Goal: Transaction & Acquisition: Purchase product/service

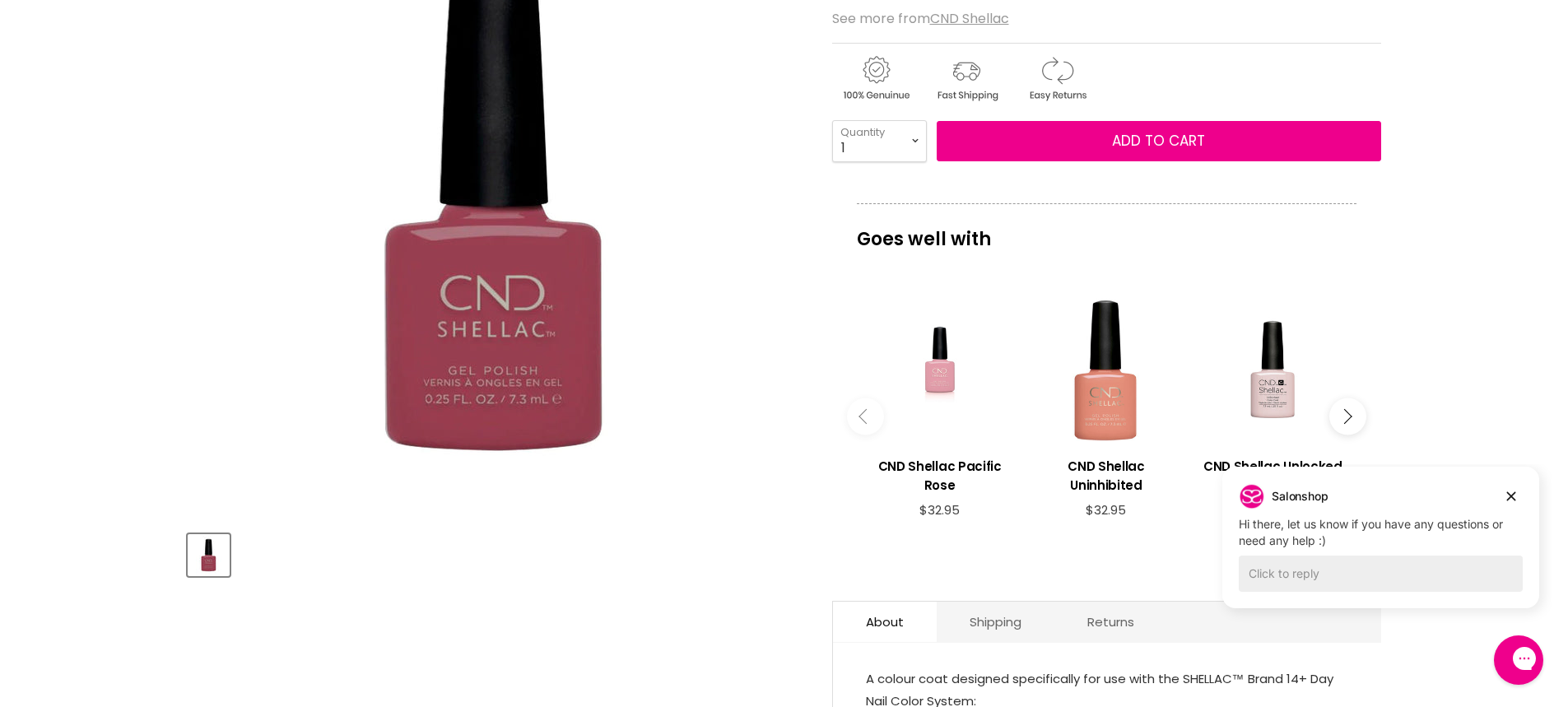
scroll to position [247, 0]
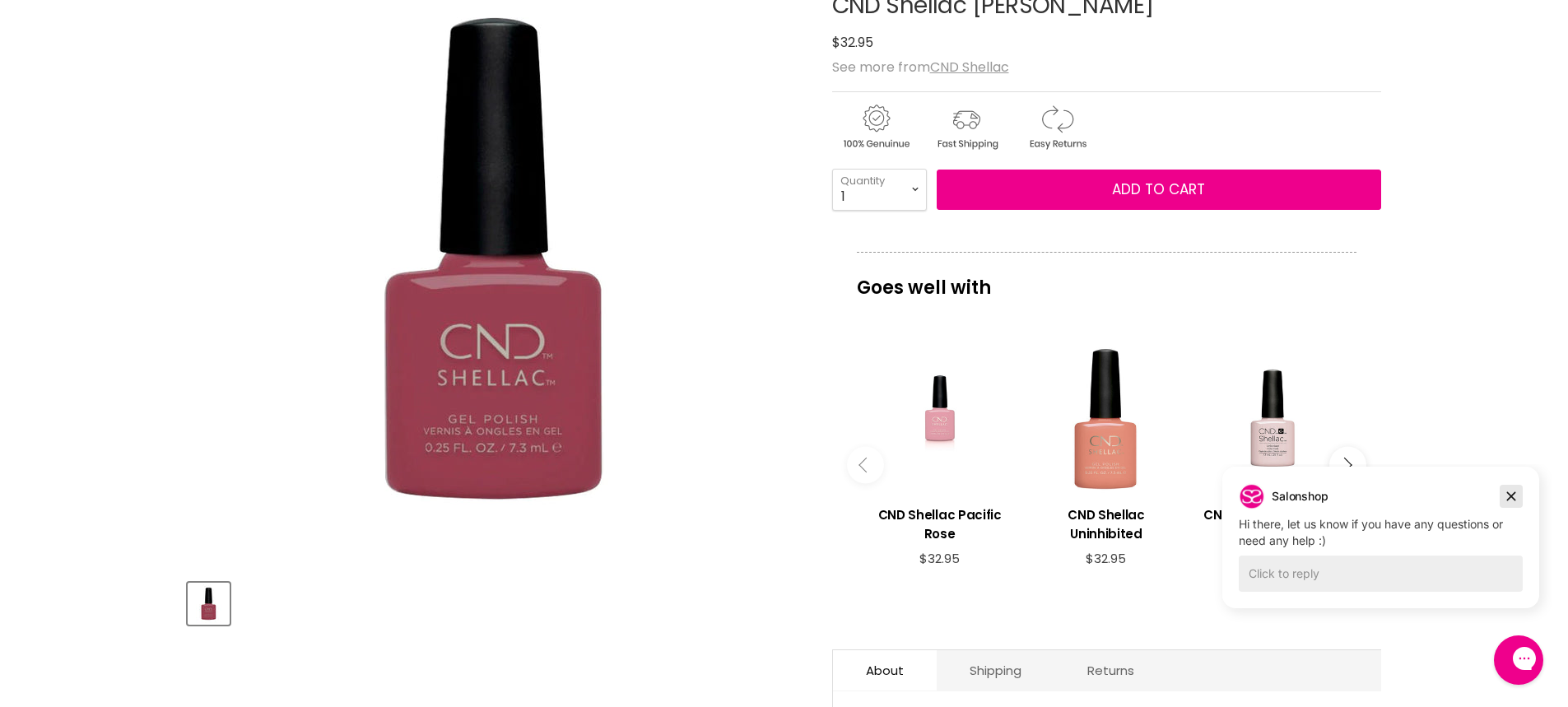
drag, startPoint x: 1511, startPoint y: 494, endPoint x: 2680, endPoint y: 941, distance: 1251.5
click at [1511, 494] on icon "Dismiss campaign" at bounding box center [1511, 496] width 16 height 20
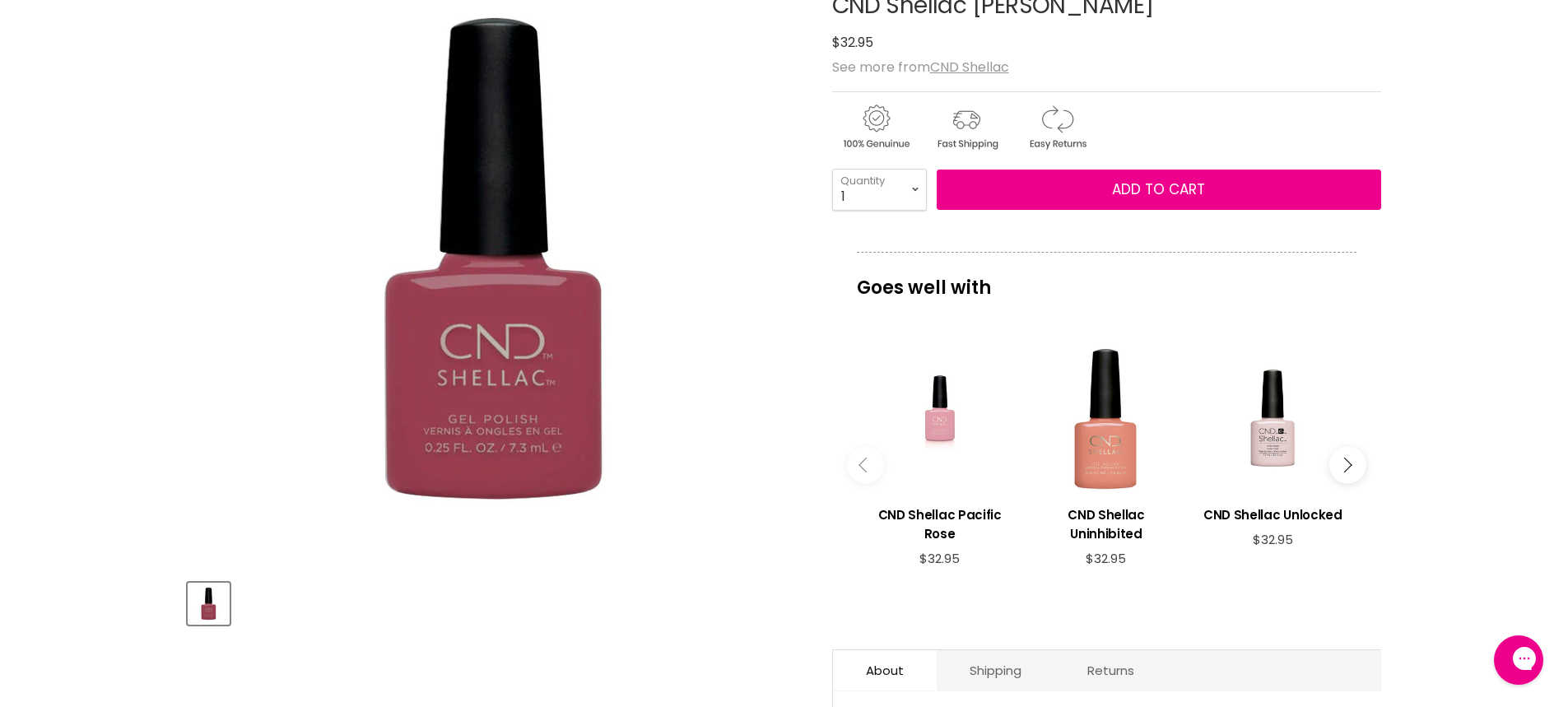
click at [1346, 462] on icon "Main content" at bounding box center [1344, 465] width 15 height 15
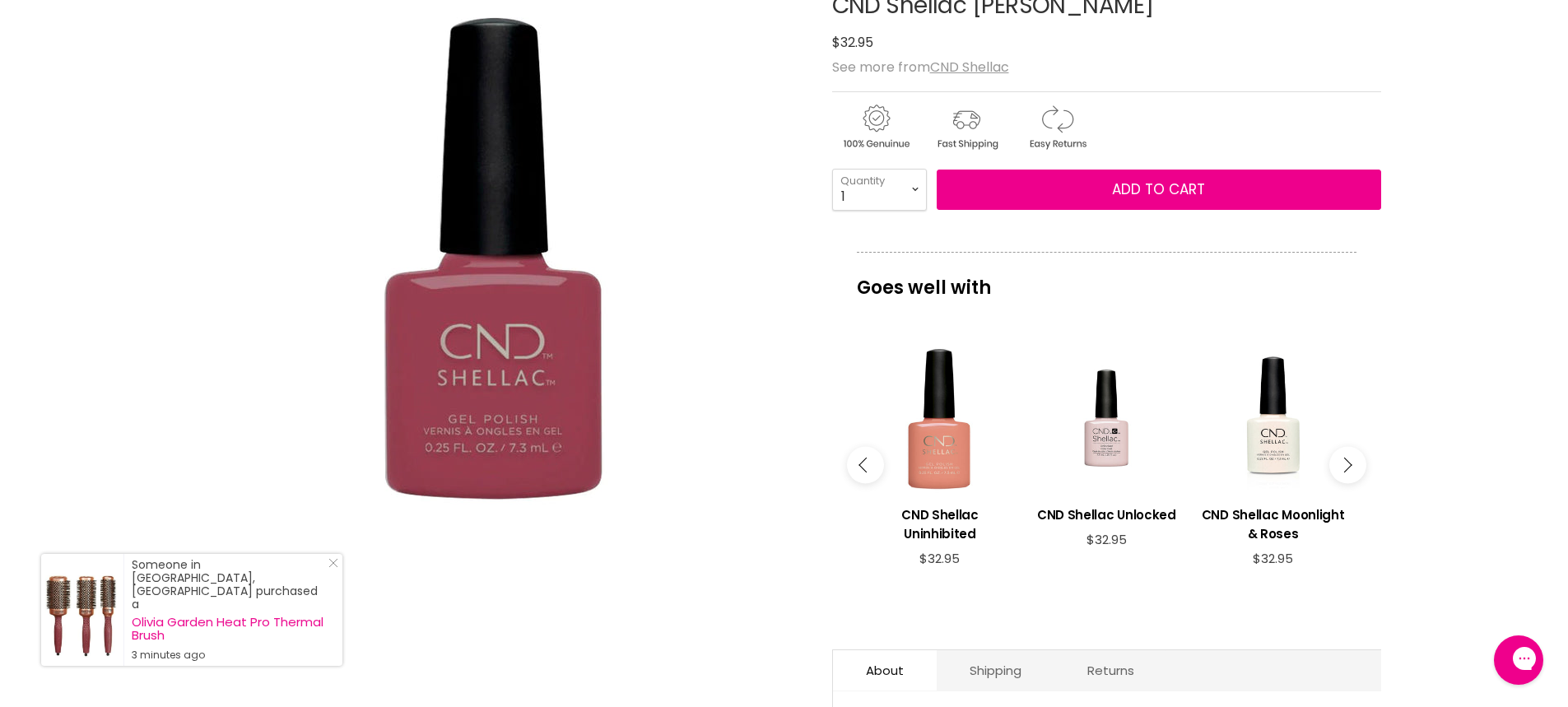
click at [1346, 462] on icon "Main content" at bounding box center [1344, 465] width 15 height 15
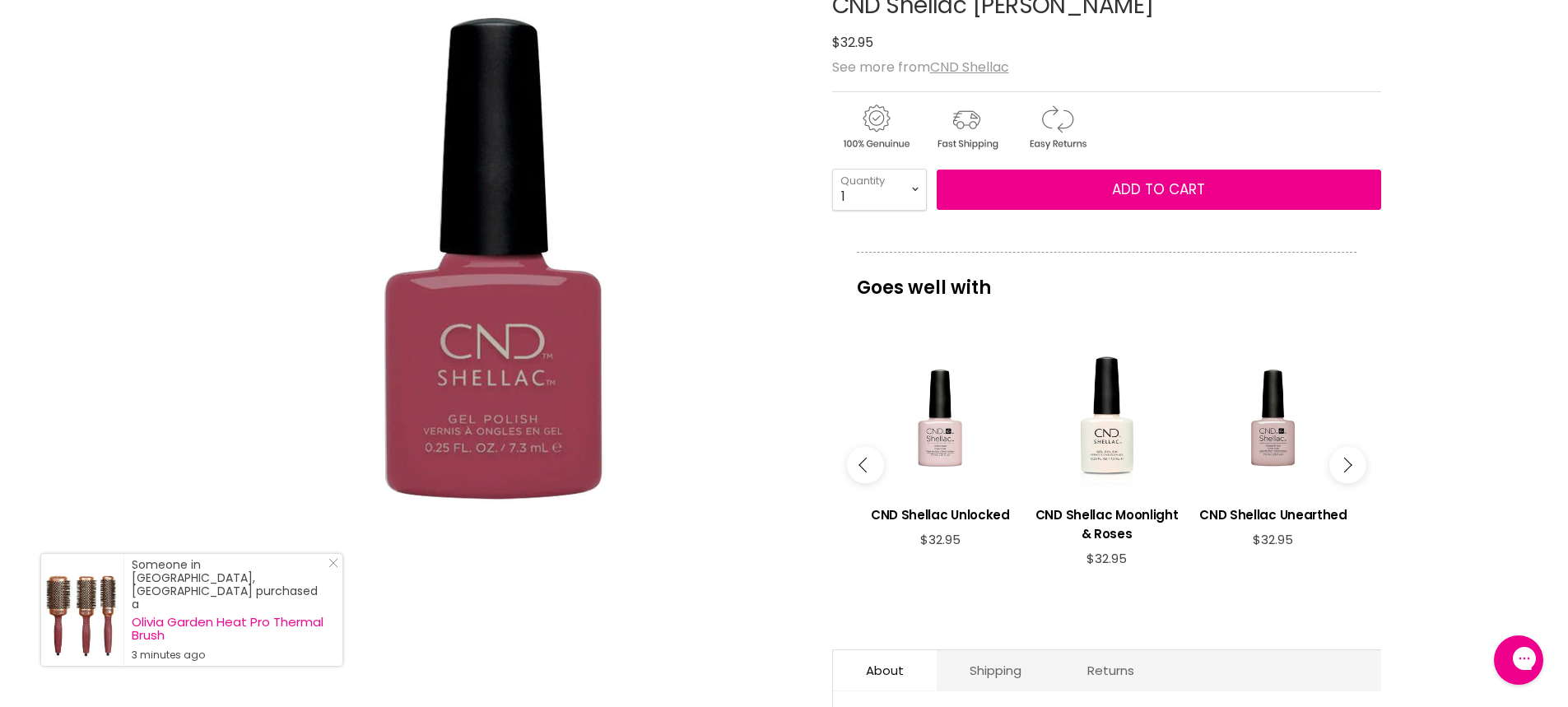
click at [1346, 462] on icon "Main content" at bounding box center [1344, 465] width 15 height 15
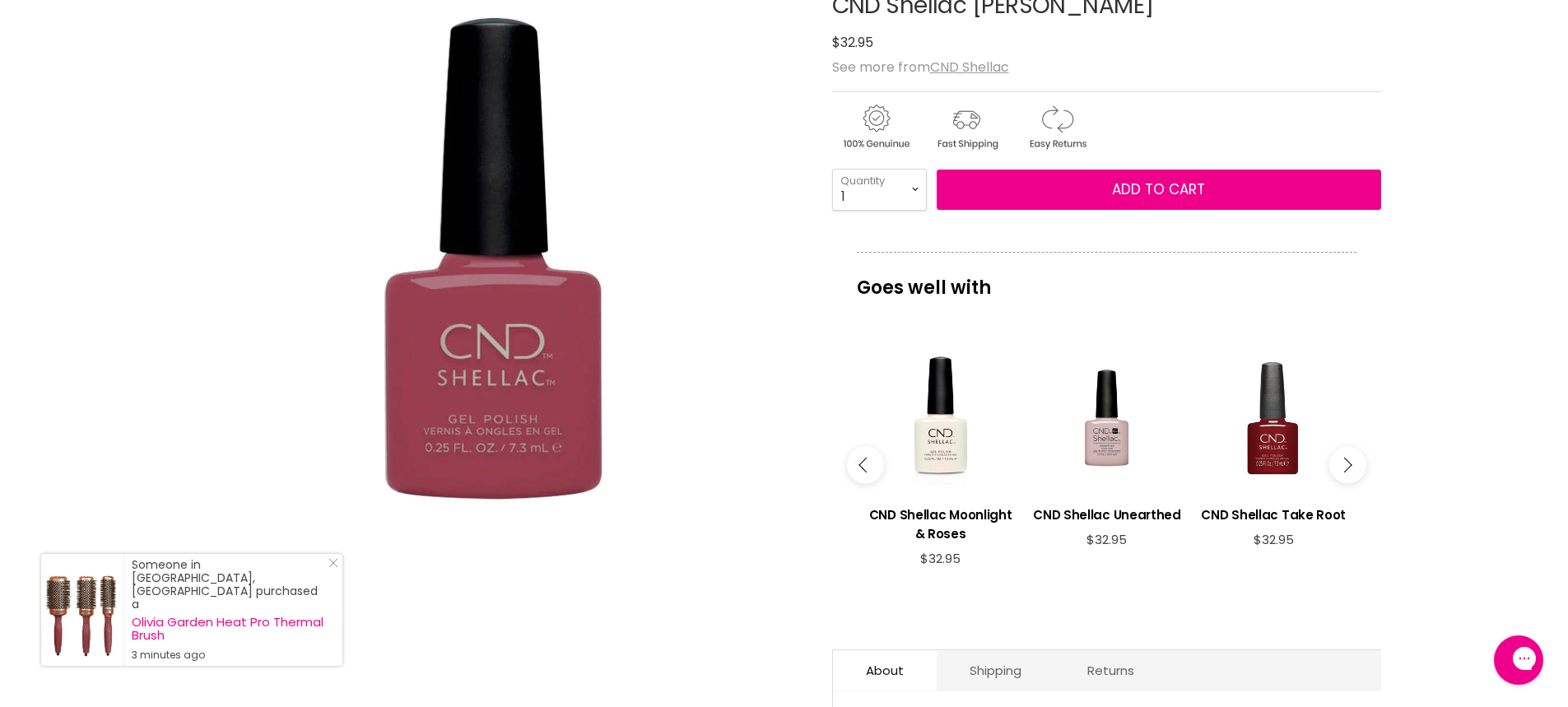
click at [1346, 462] on icon "Main content" at bounding box center [1344, 465] width 15 height 15
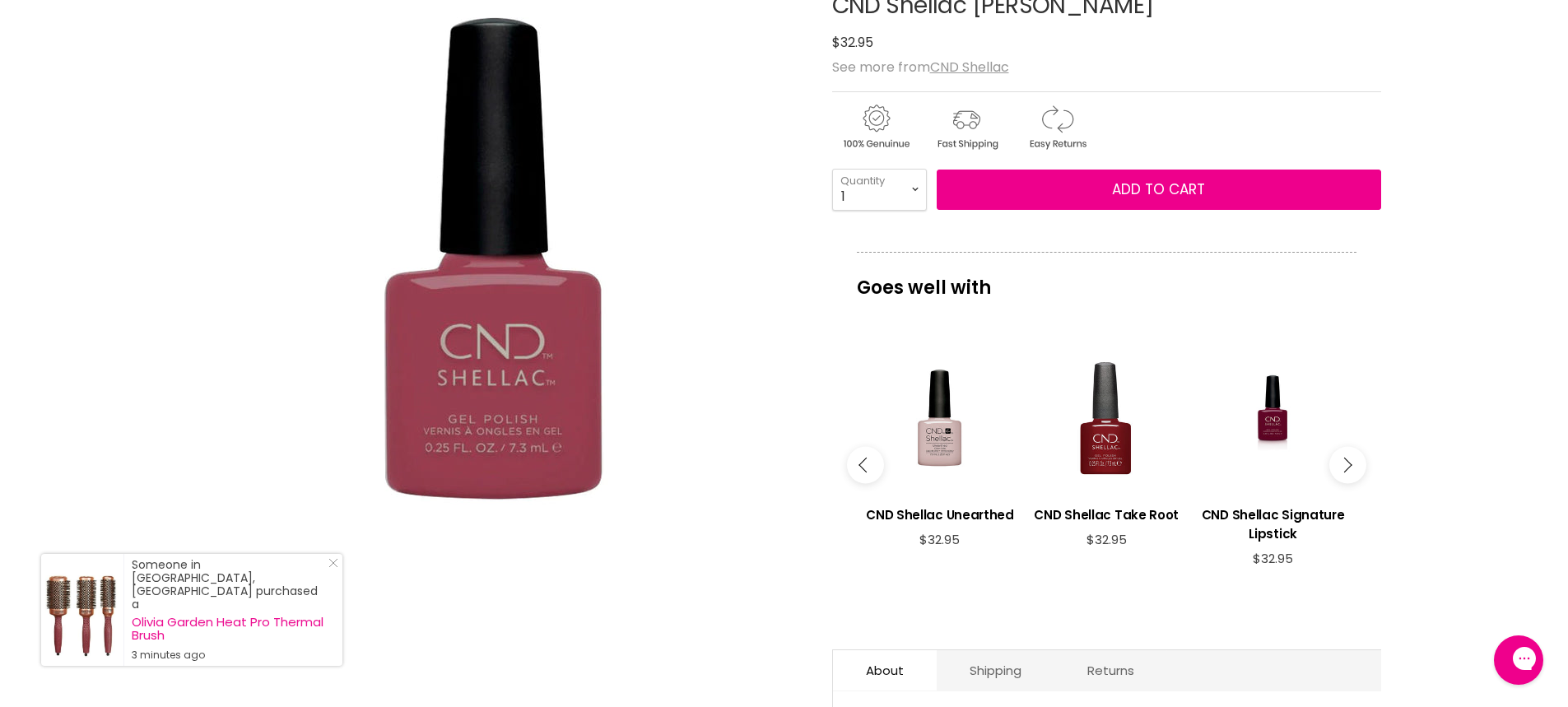
click at [1346, 462] on icon "Main content" at bounding box center [1344, 465] width 15 height 15
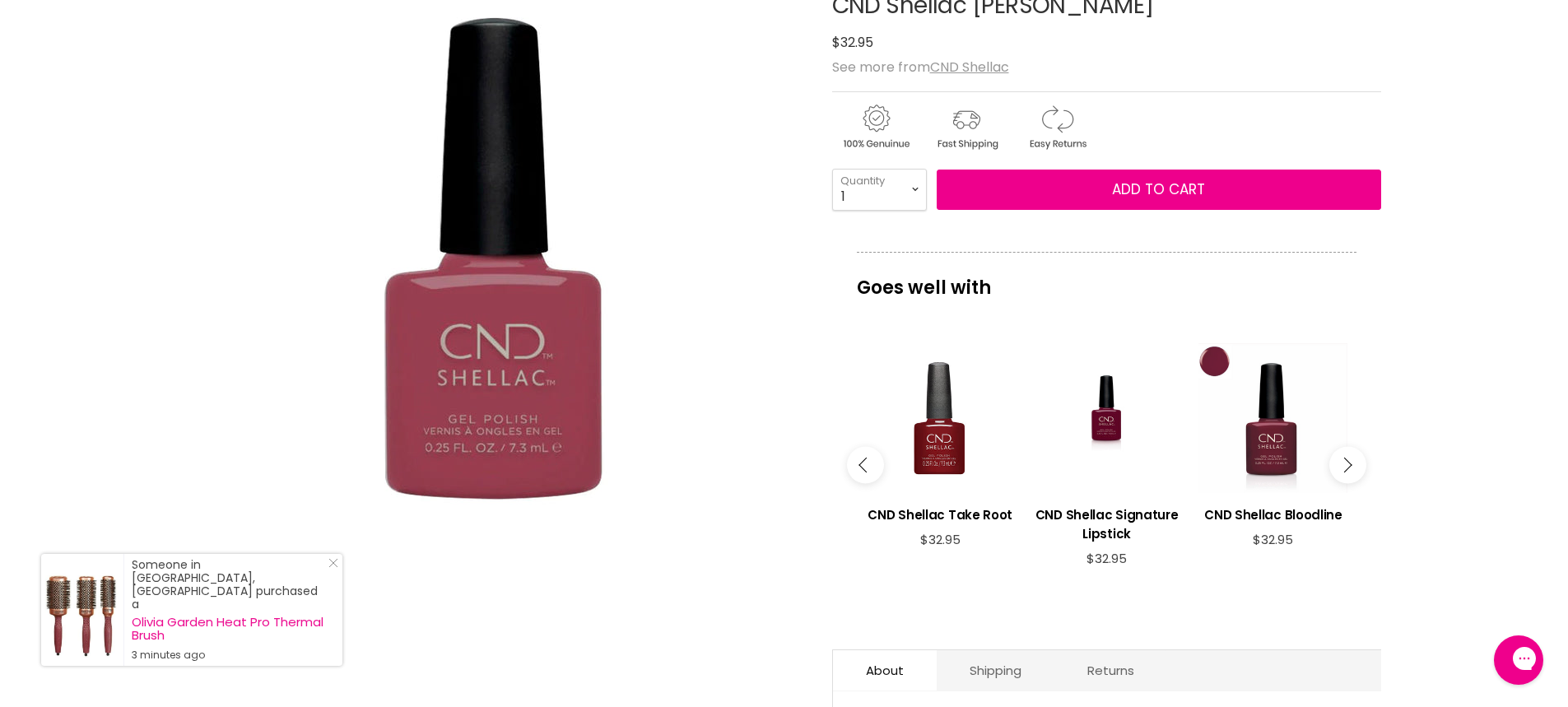
click at [1346, 462] on icon "Main content" at bounding box center [1344, 465] width 15 height 15
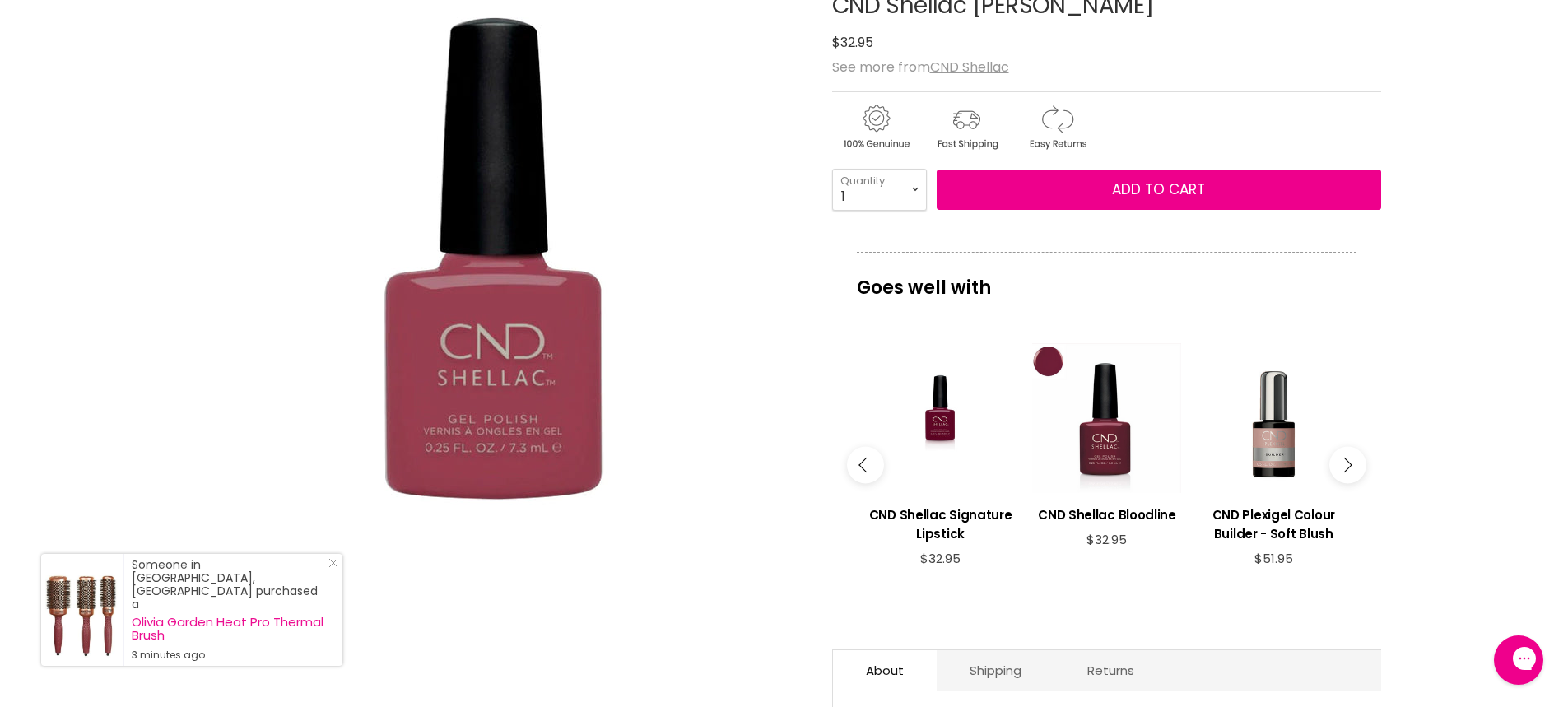
click at [1346, 462] on icon "Main content" at bounding box center [1344, 465] width 15 height 15
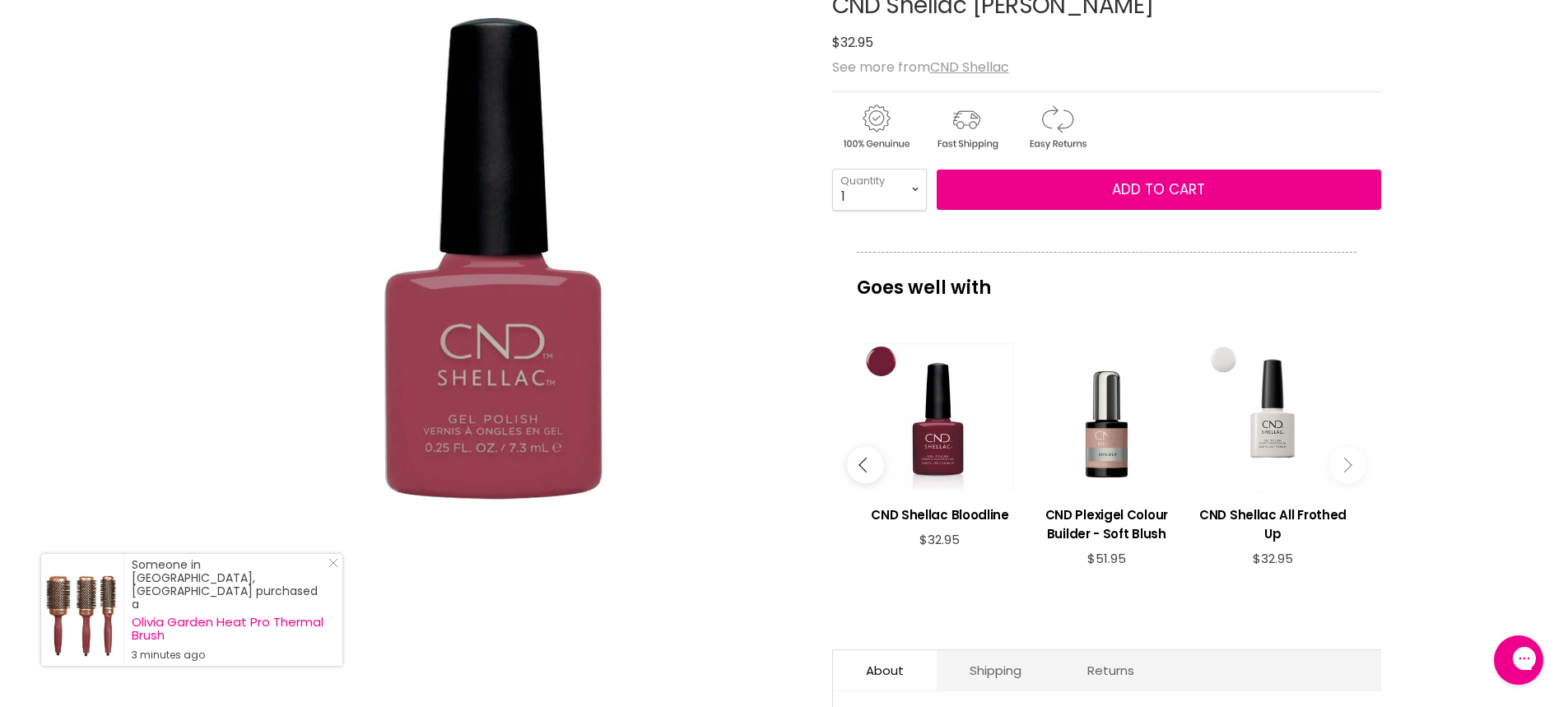
click at [1346, 462] on icon "Main content" at bounding box center [1344, 465] width 15 height 15
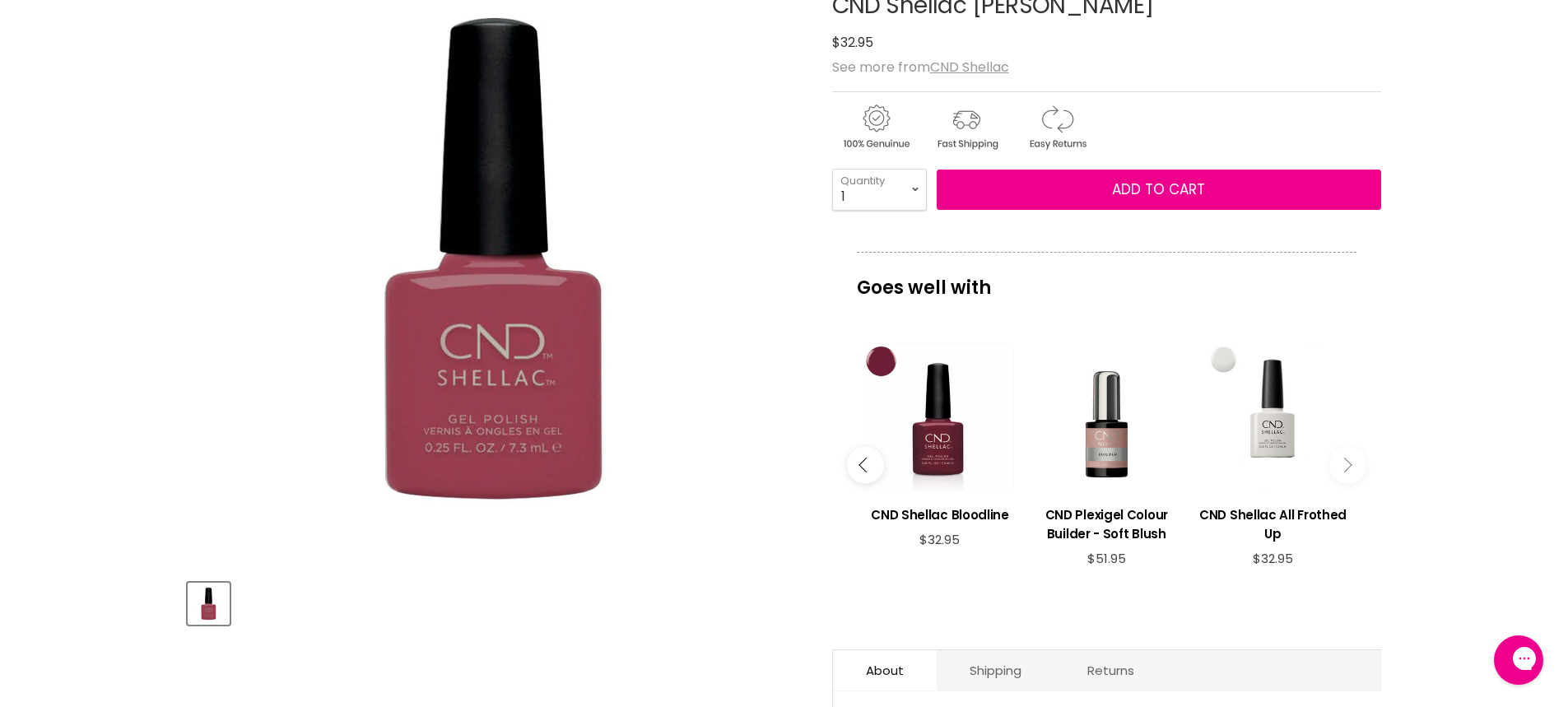
click at [876, 468] on button "Main content" at bounding box center [866, 465] width 37 height 37
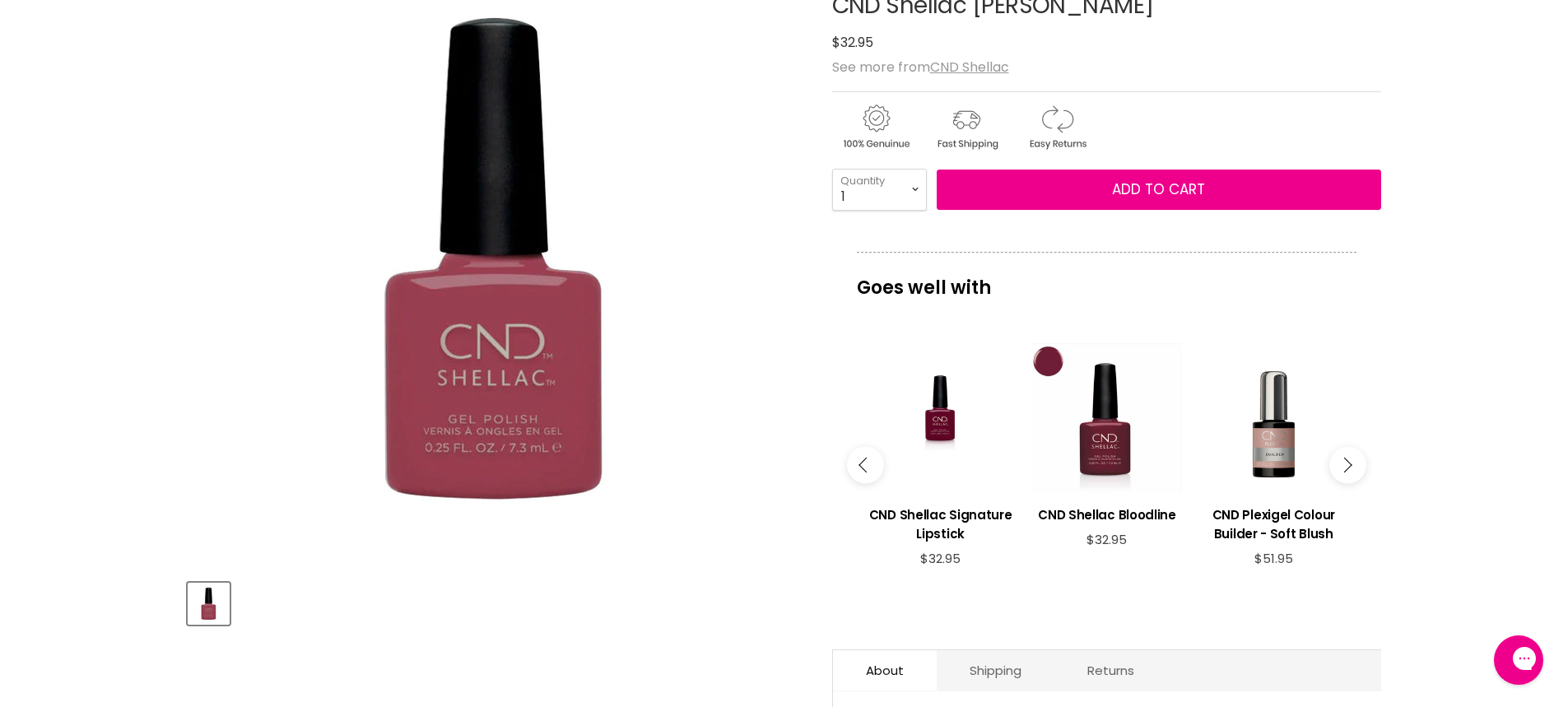
click at [876, 465] on button "Main content" at bounding box center [866, 465] width 37 height 37
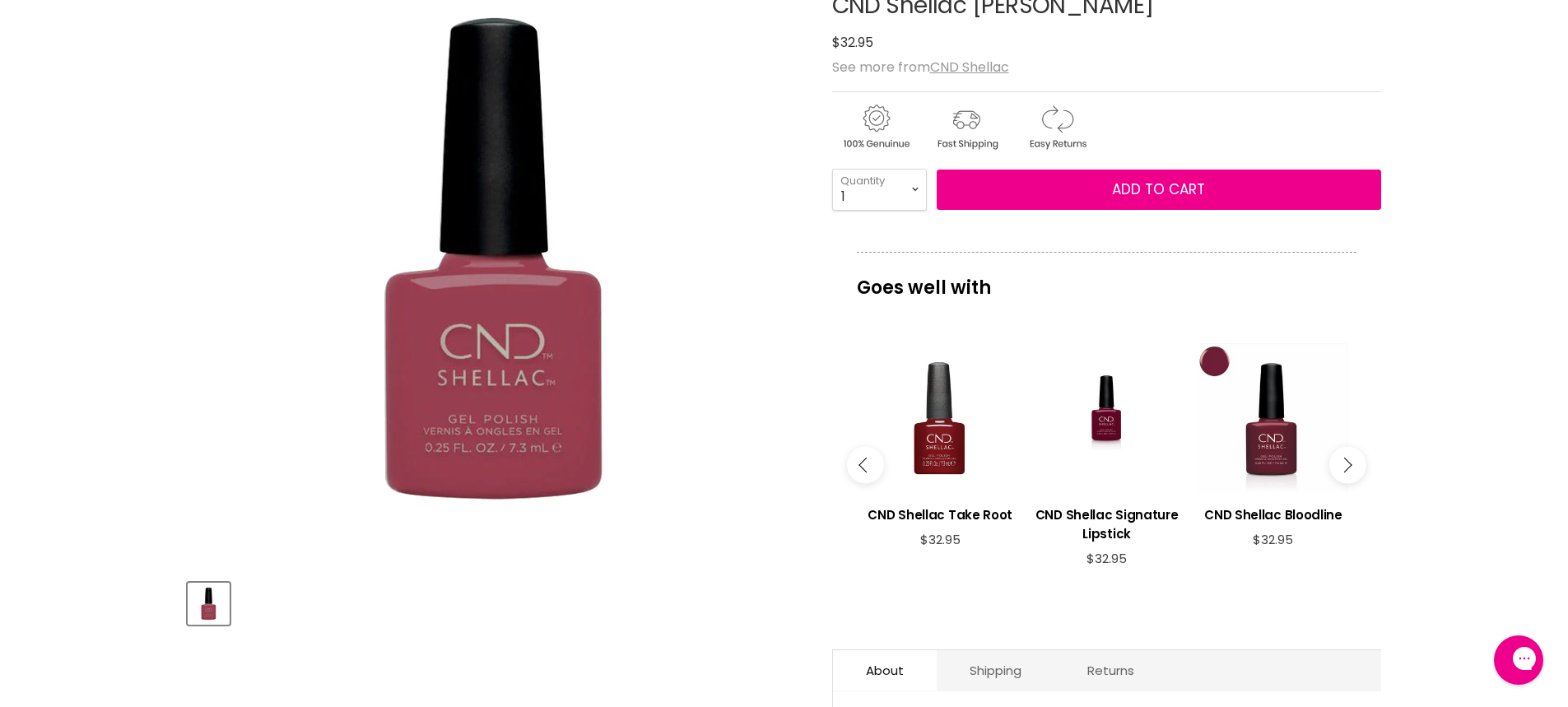
click at [876, 465] on button "Main content" at bounding box center [866, 465] width 37 height 37
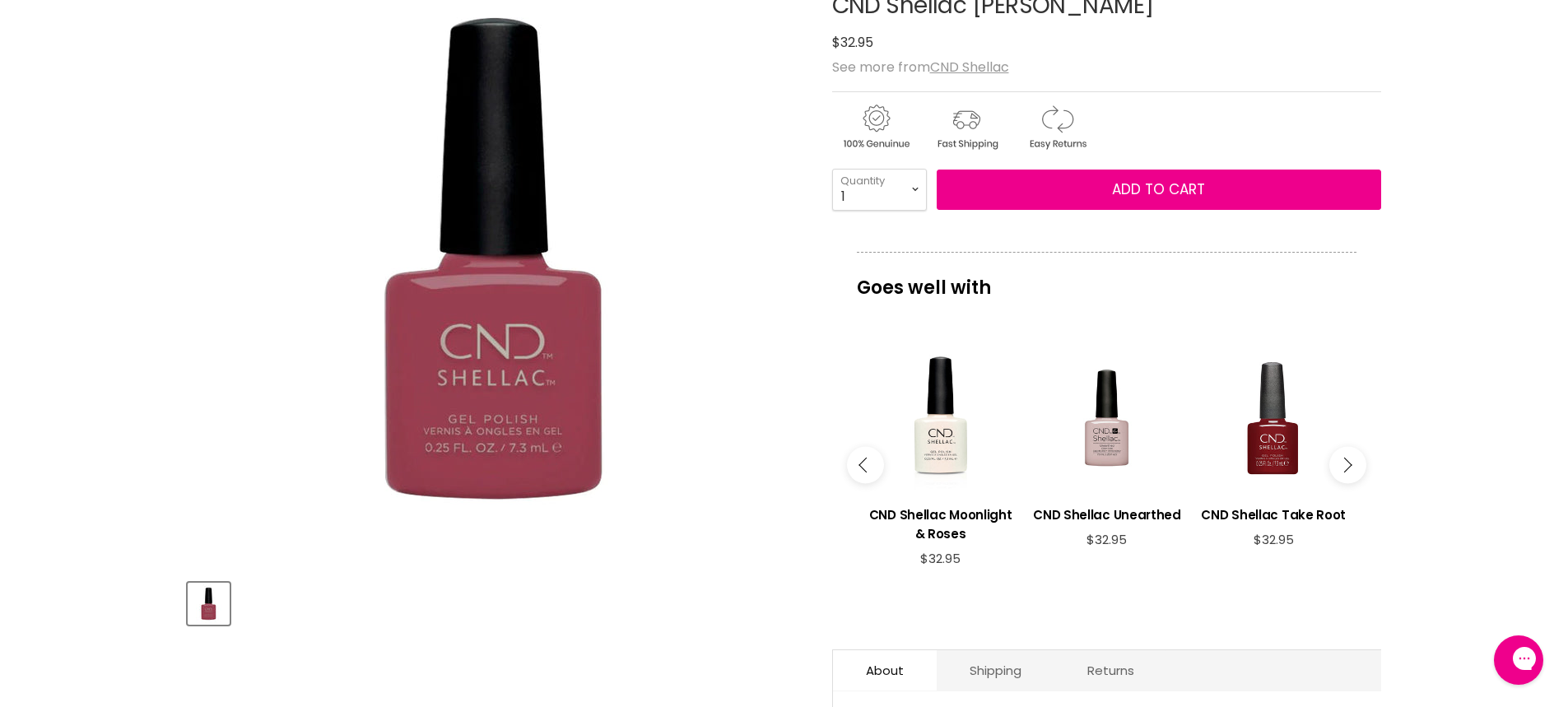
click at [876, 465] on button "Main content" at bounding box center [866, 465] width 37 height 37
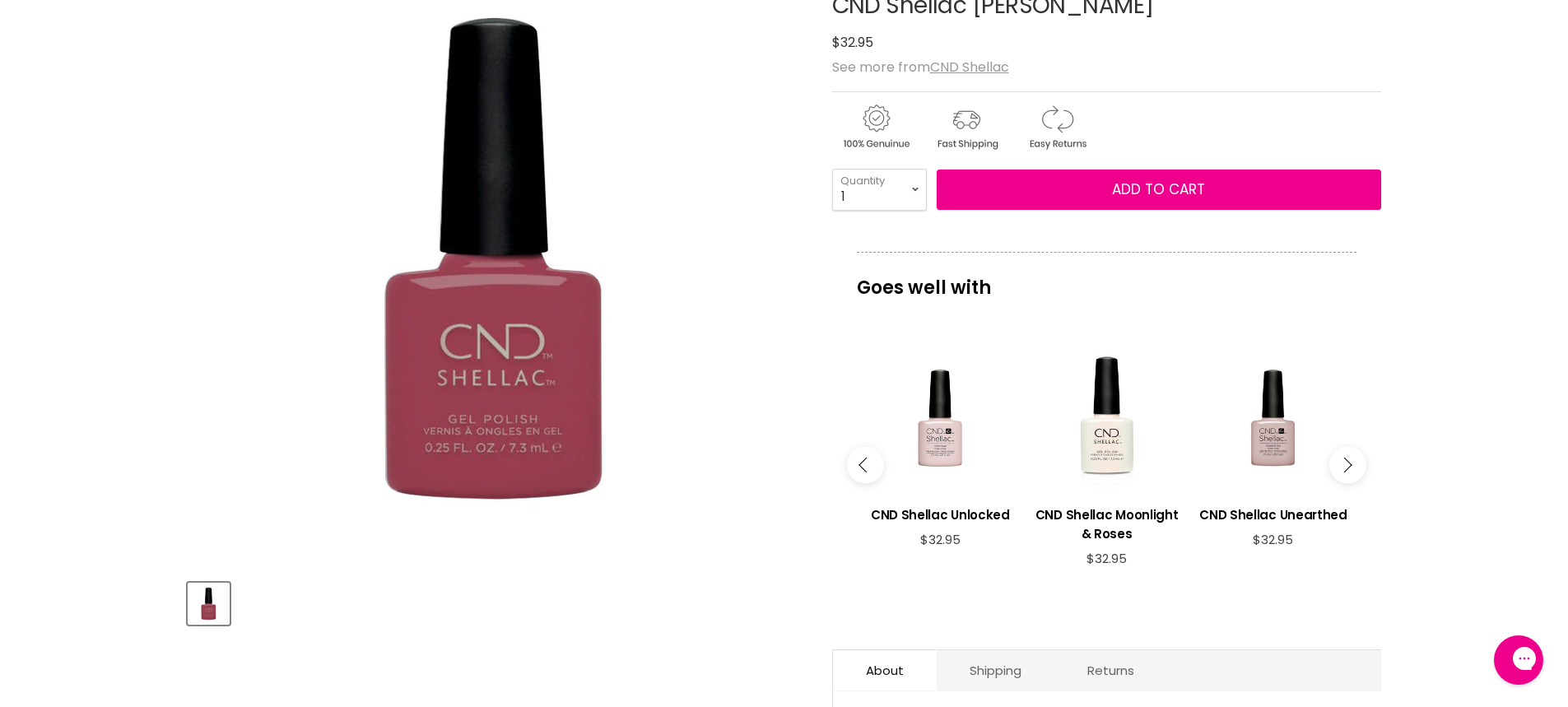
click at [876, 465] on button "Main content" at bounding box center [866, 465] width 37 height 37
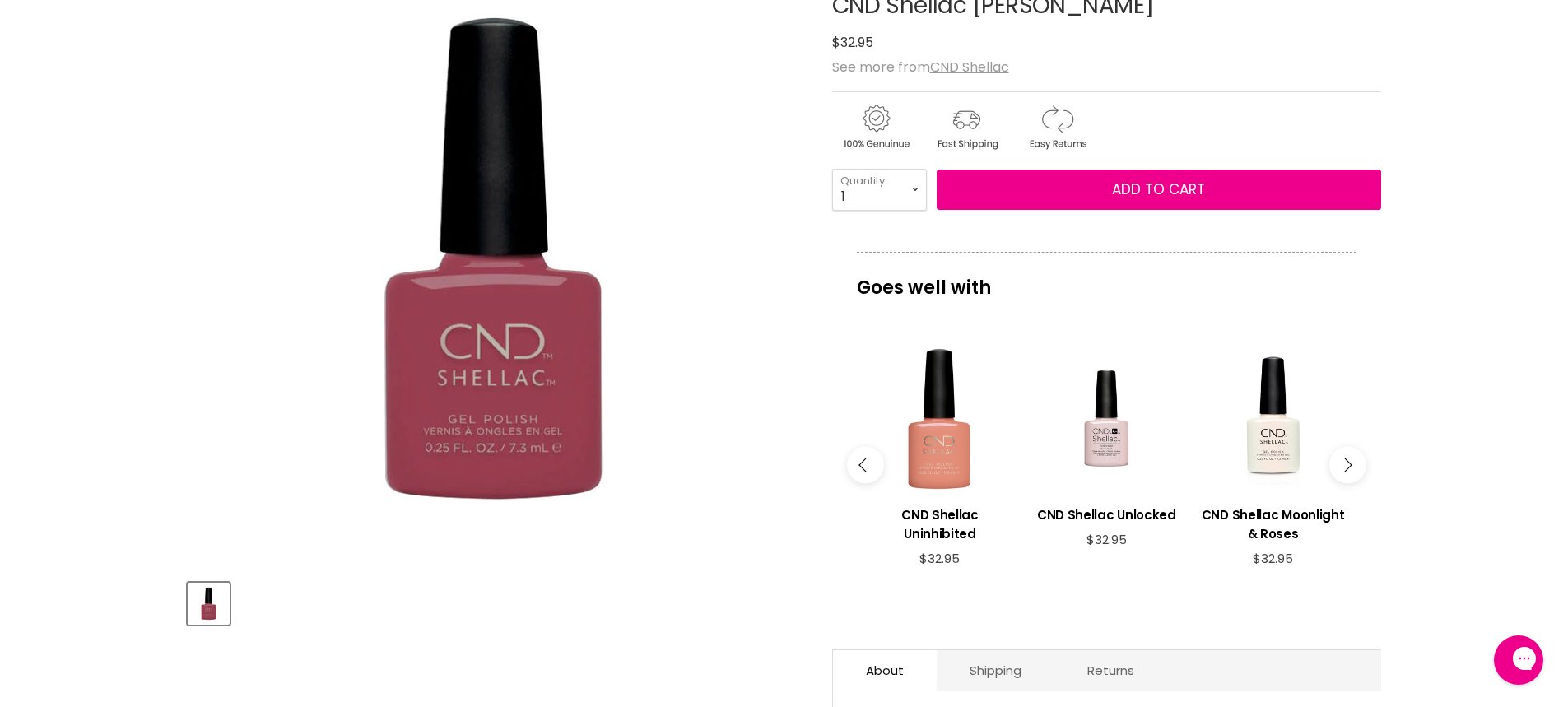
click at [876, 465] on button "Main content" at bounding box center [866, 465] width 37 height 37
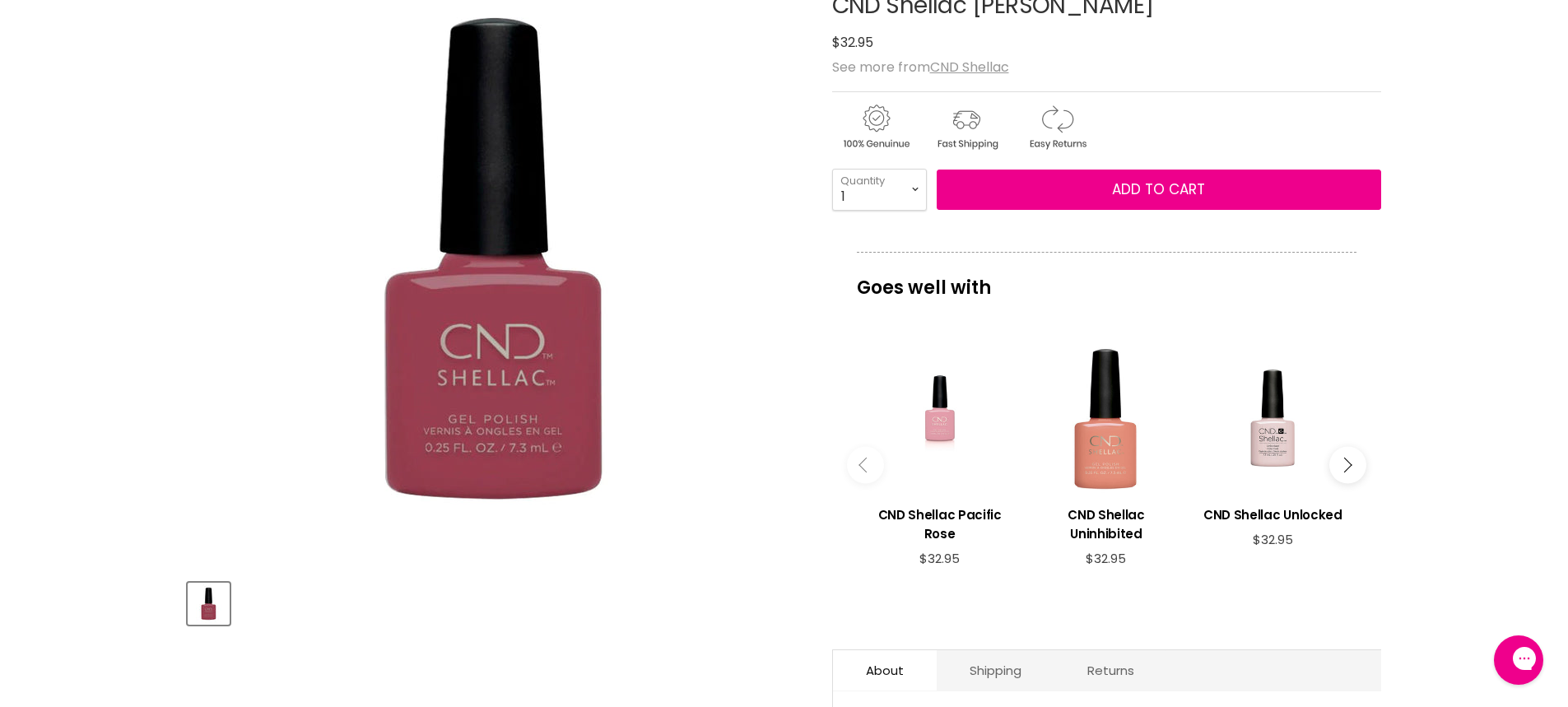
click at [876, 465] on button "Main content" at bounding box center [866, 465] width 37 height 37
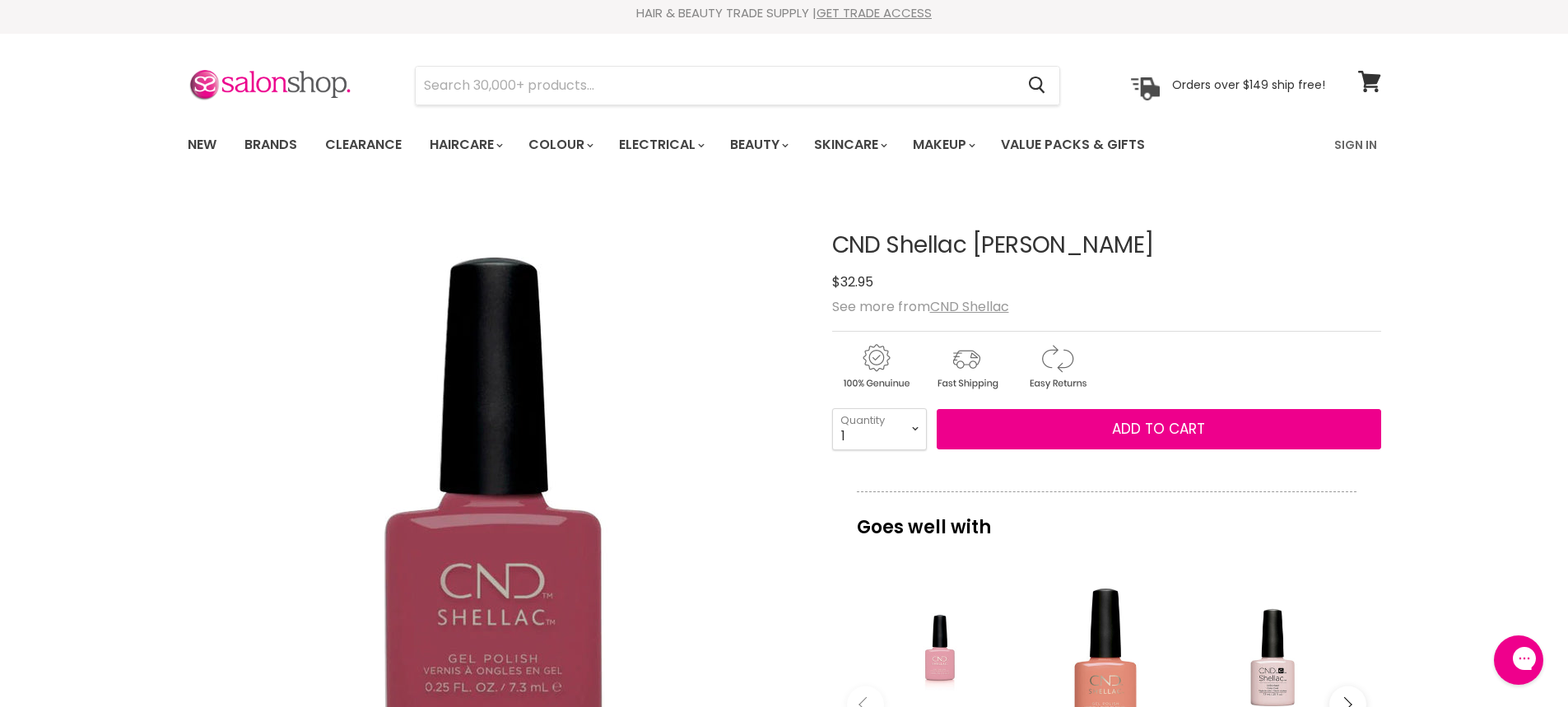
scroll to position [0, 0]
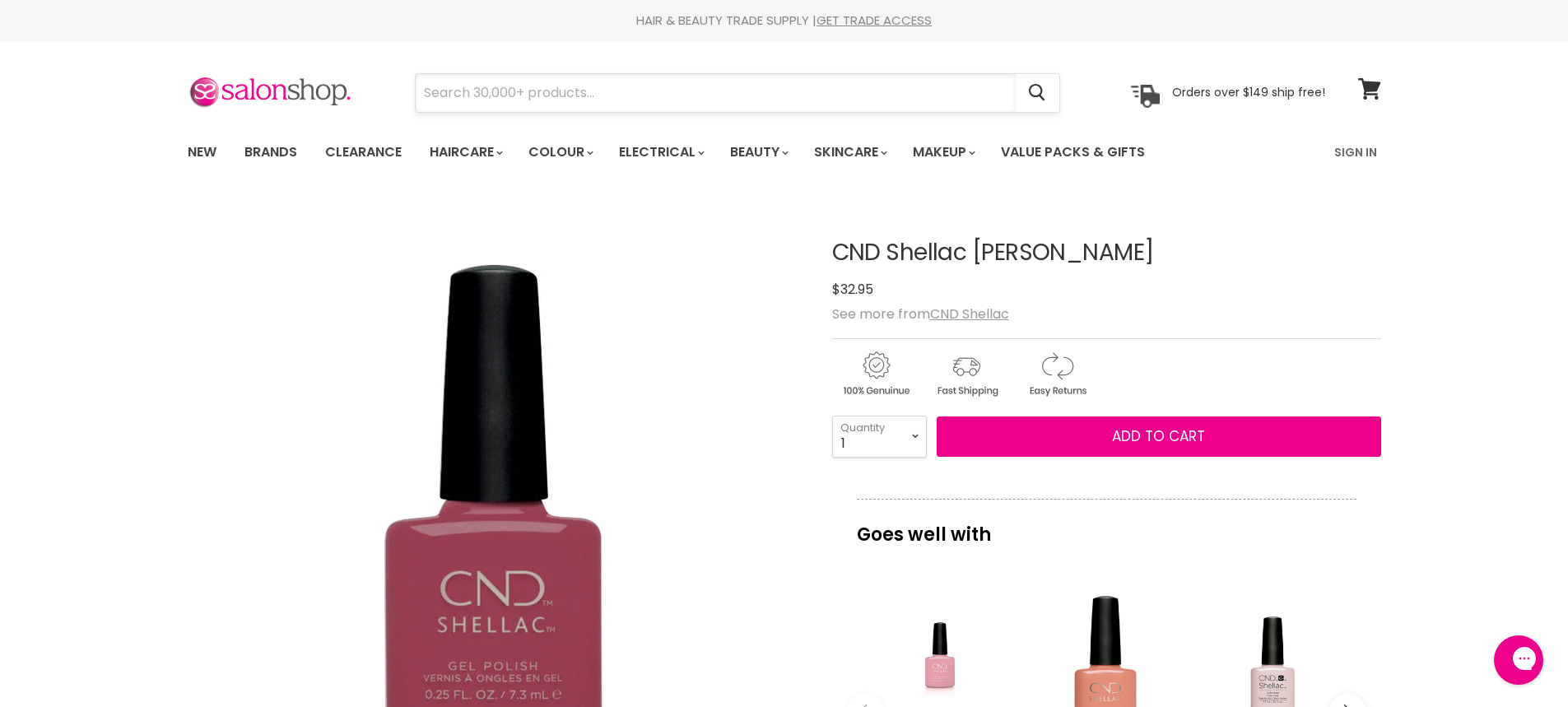
click at [461, 93] on input "Search" at bounding box center [716, 93] width 600 height 37
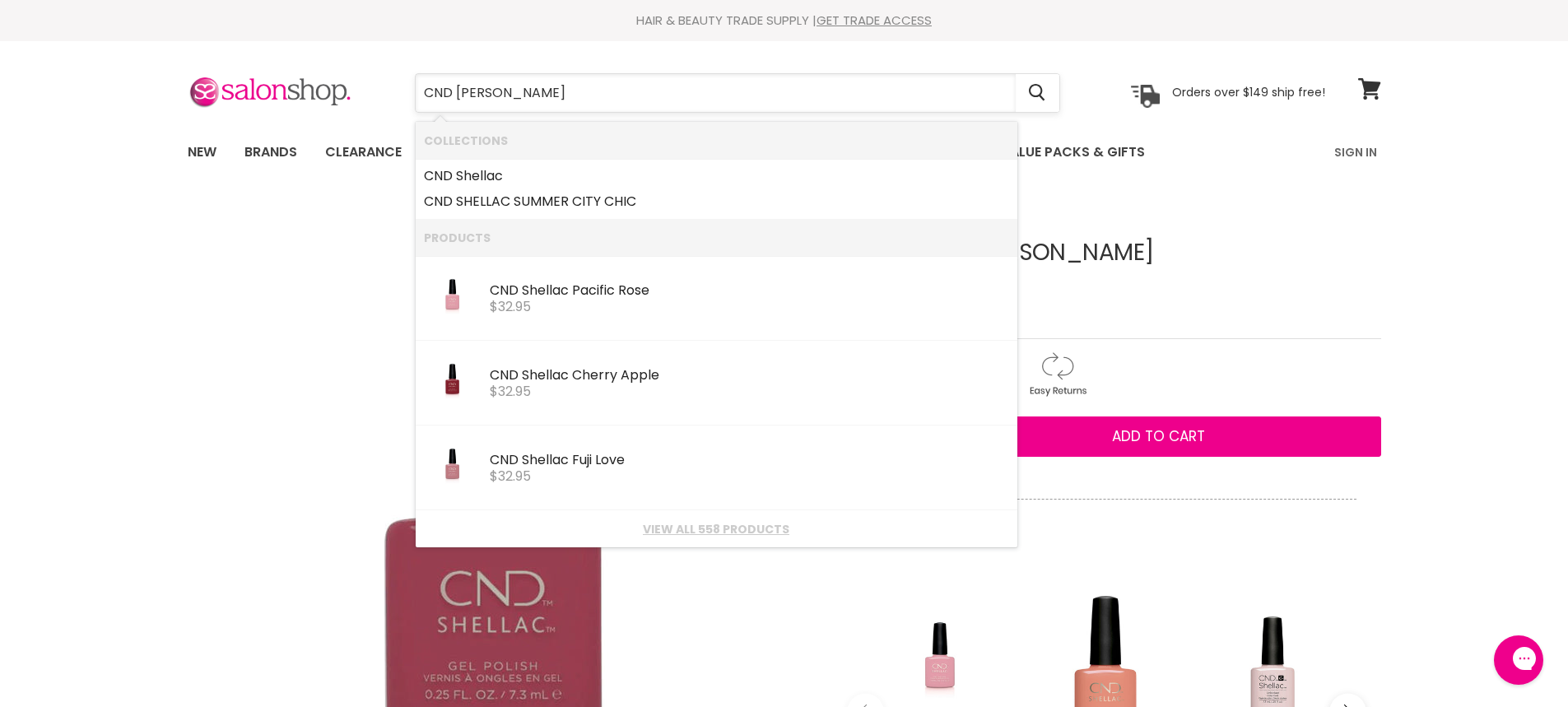
type input "CND Shellac"
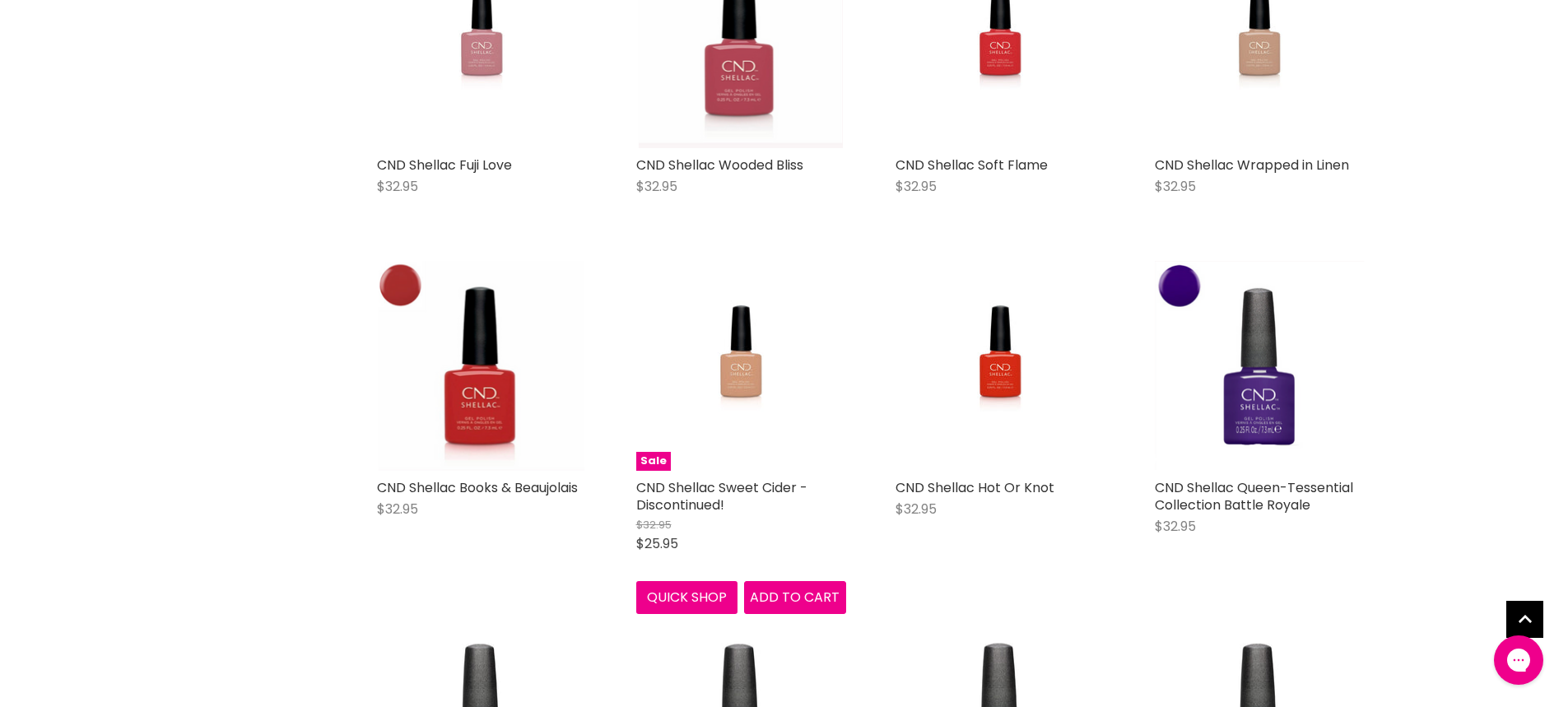
scroll to position [823, 0]
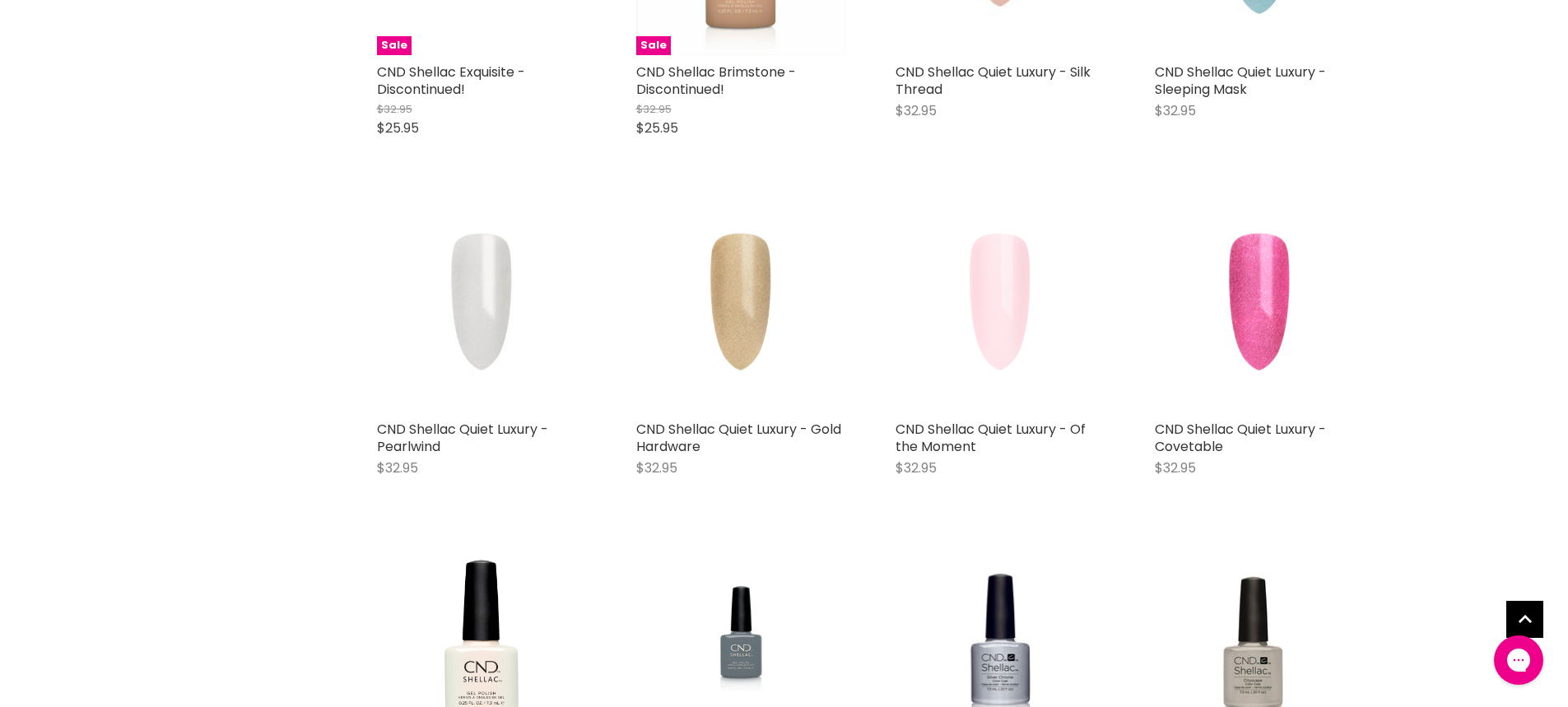
scroll to position [3623, 0]
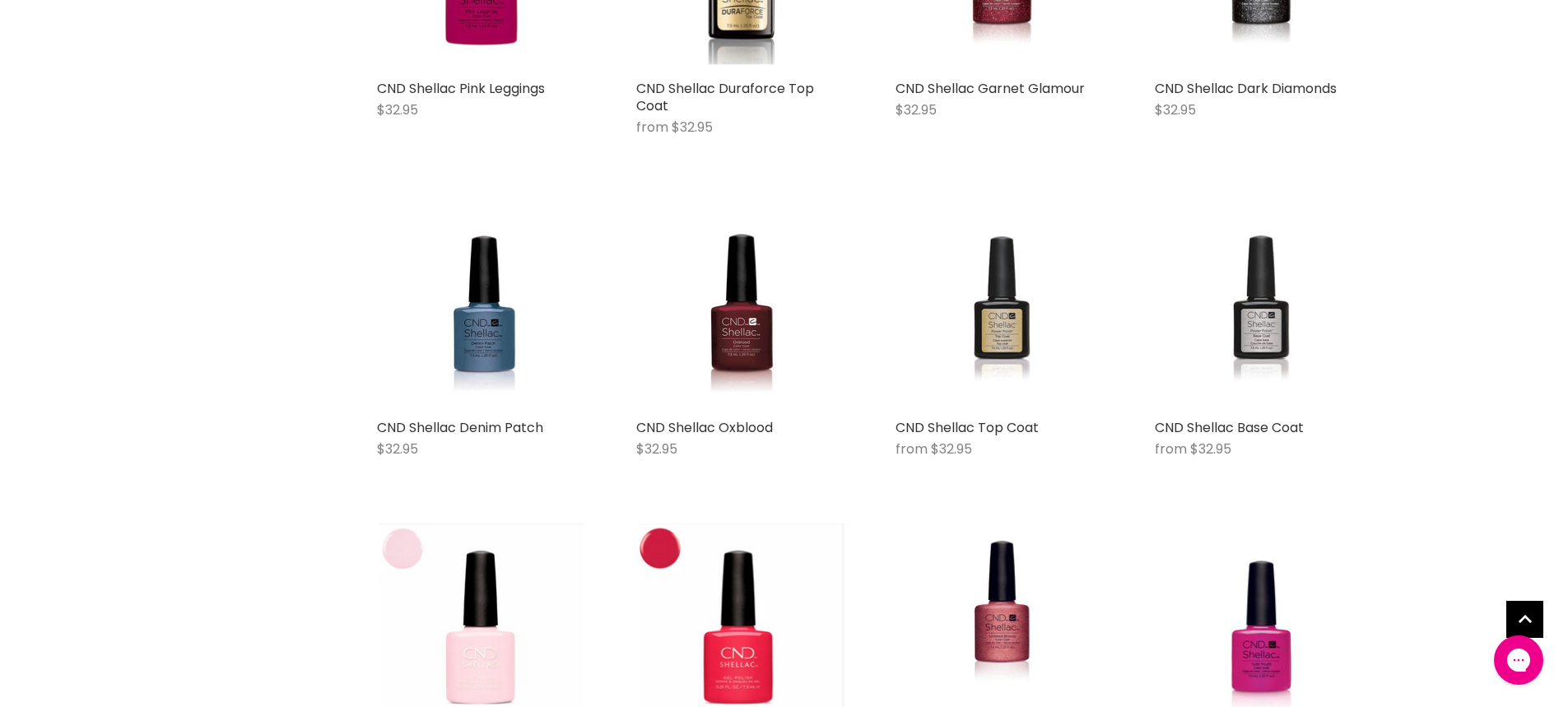
scroll to position [7740, 0]
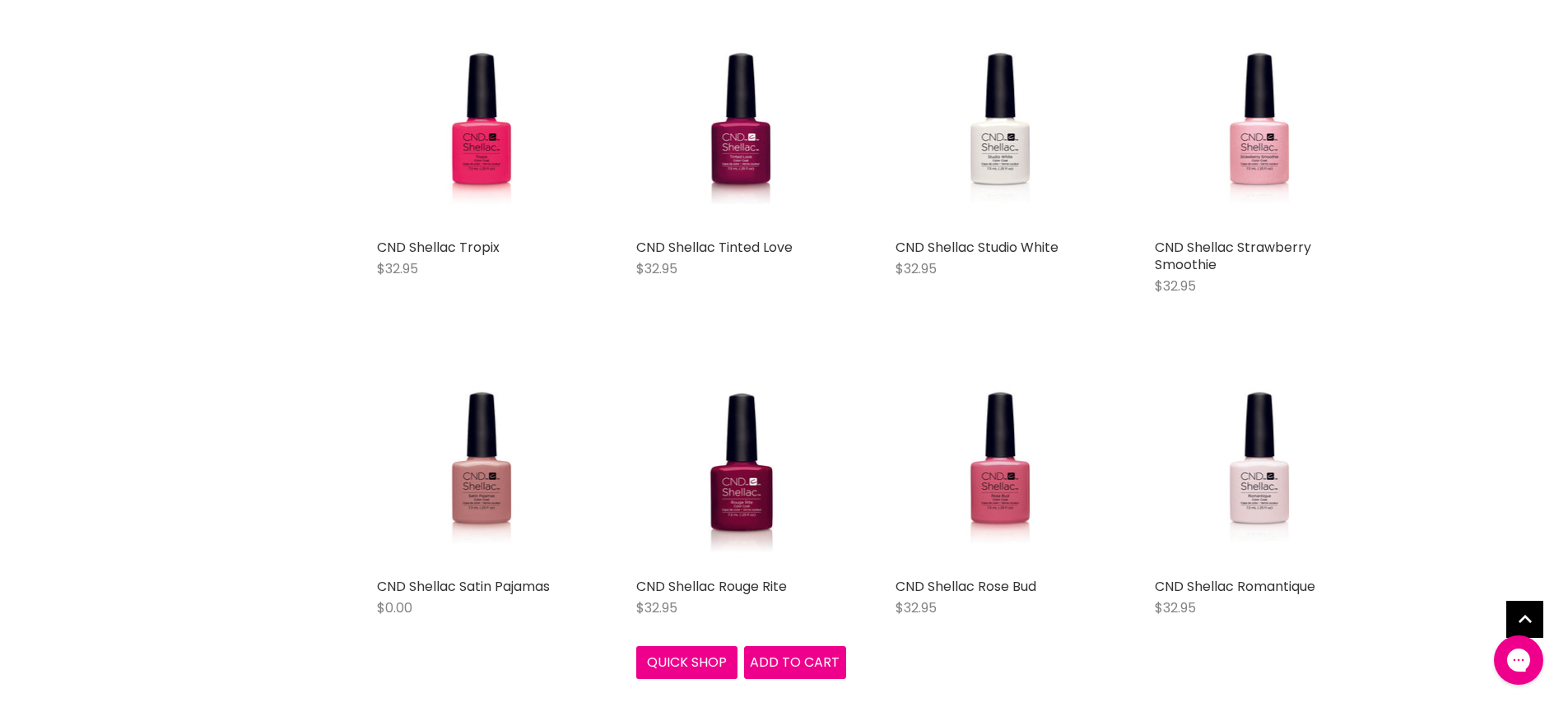
scroll to position [8481, 0]
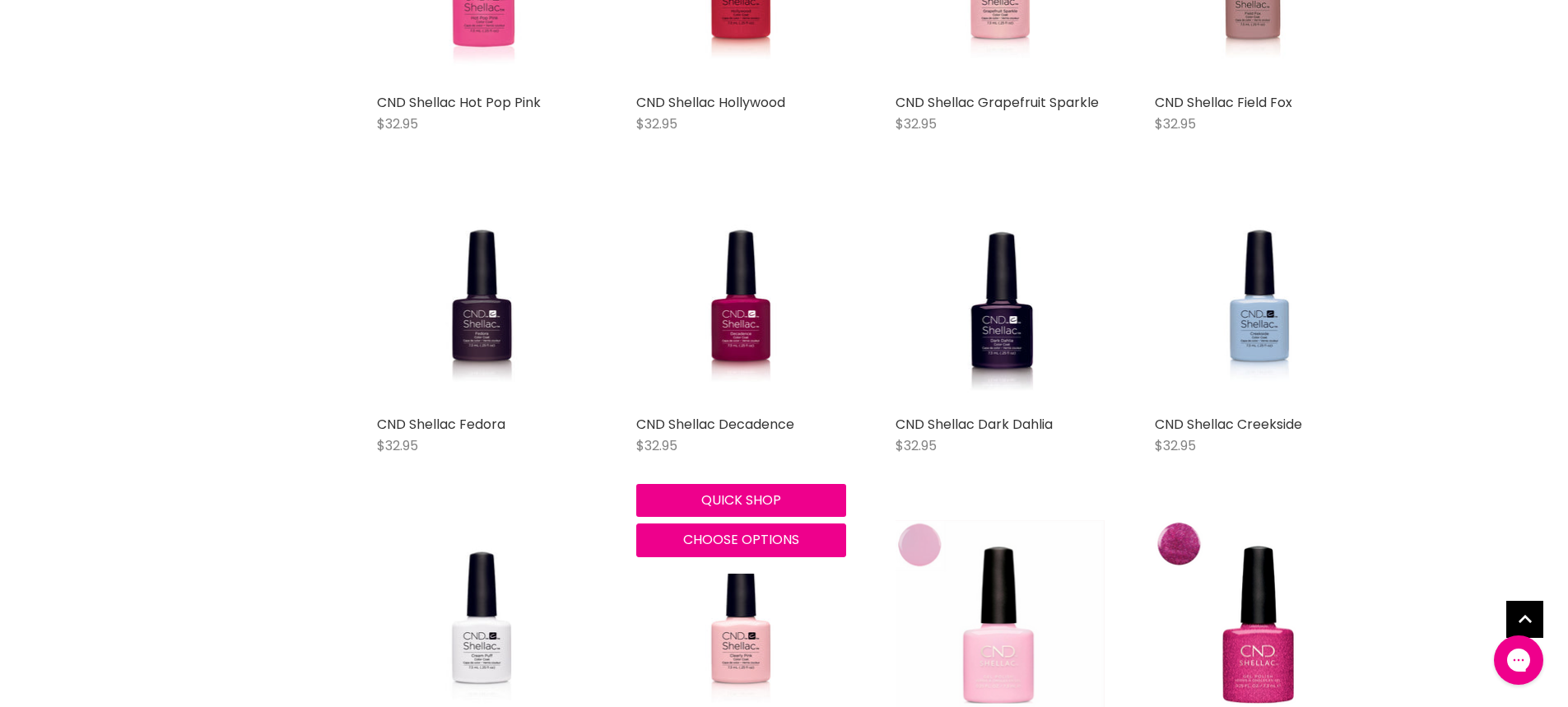
scroll to position [10293, 0]
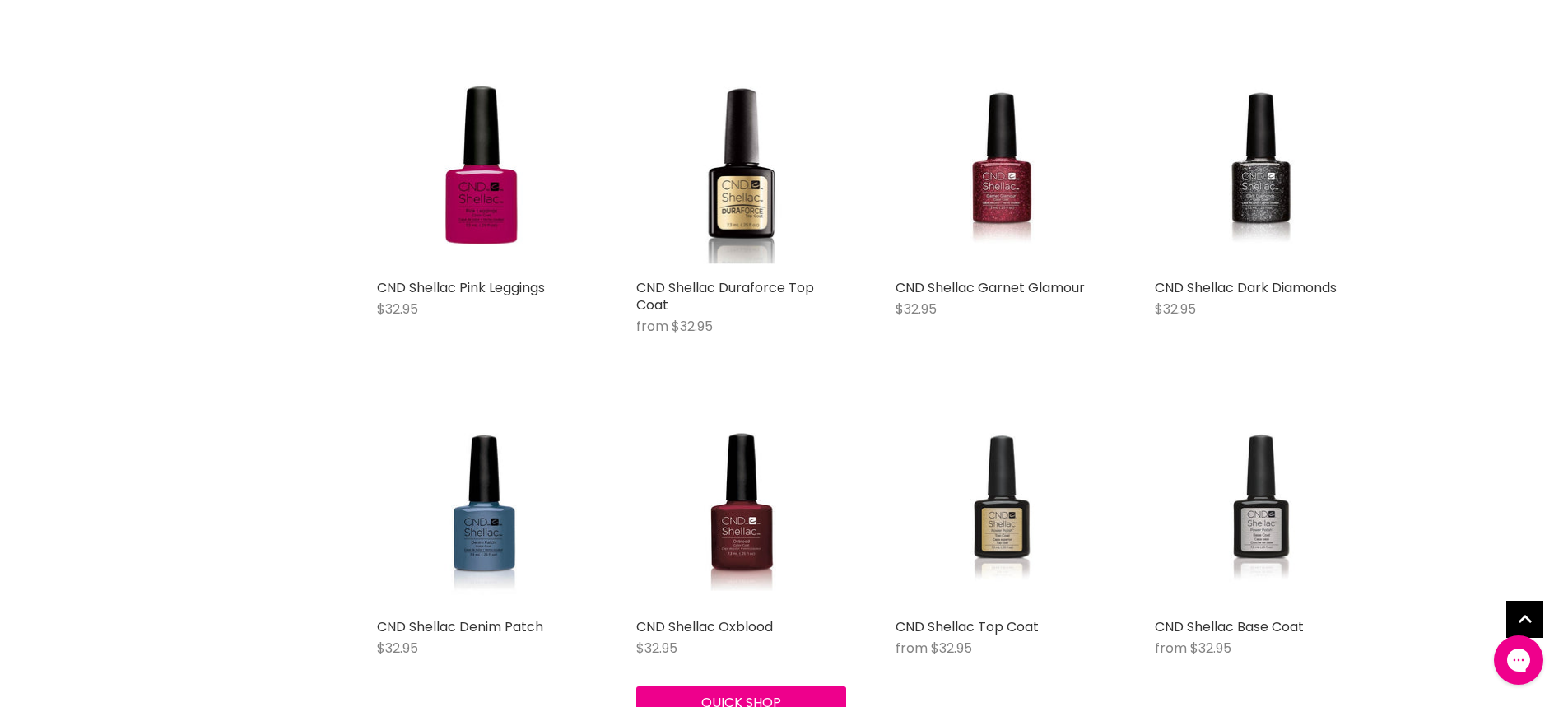
scroll to position [7328, 0]
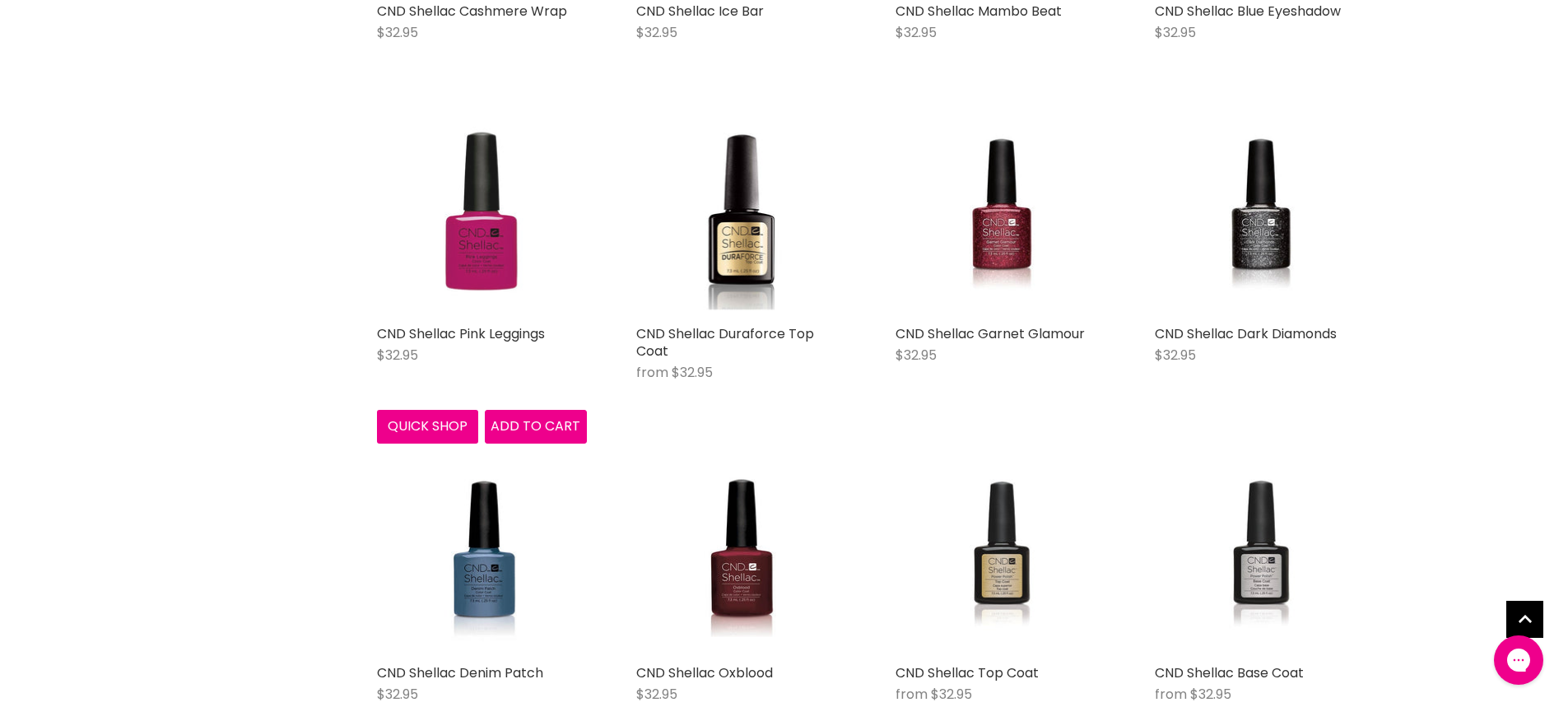
click at [495, 215] on img "Main content" at bounding box center [481, 212] width 139 height 210
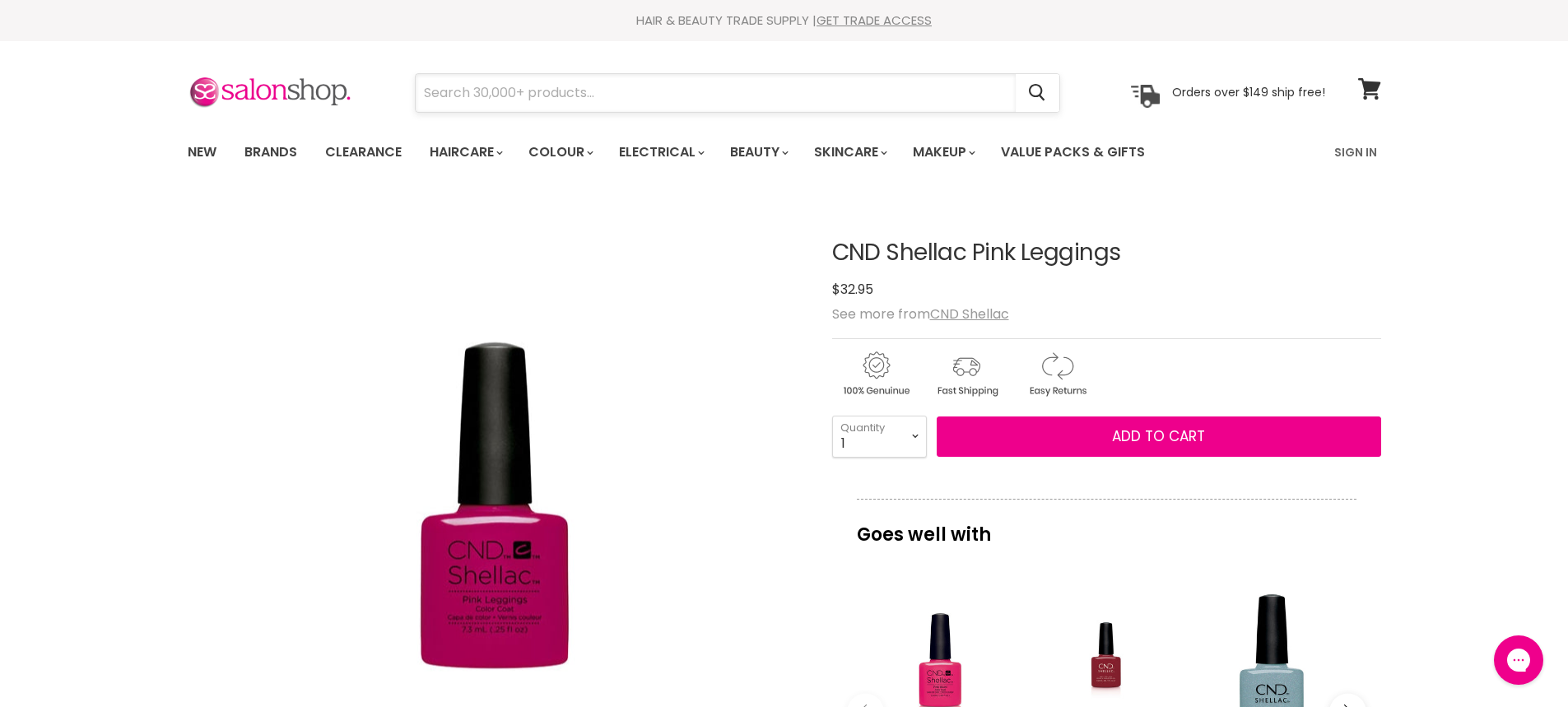
click at [582, 105] on input "Search" at bounding box center [716, 93] width 600 height 37
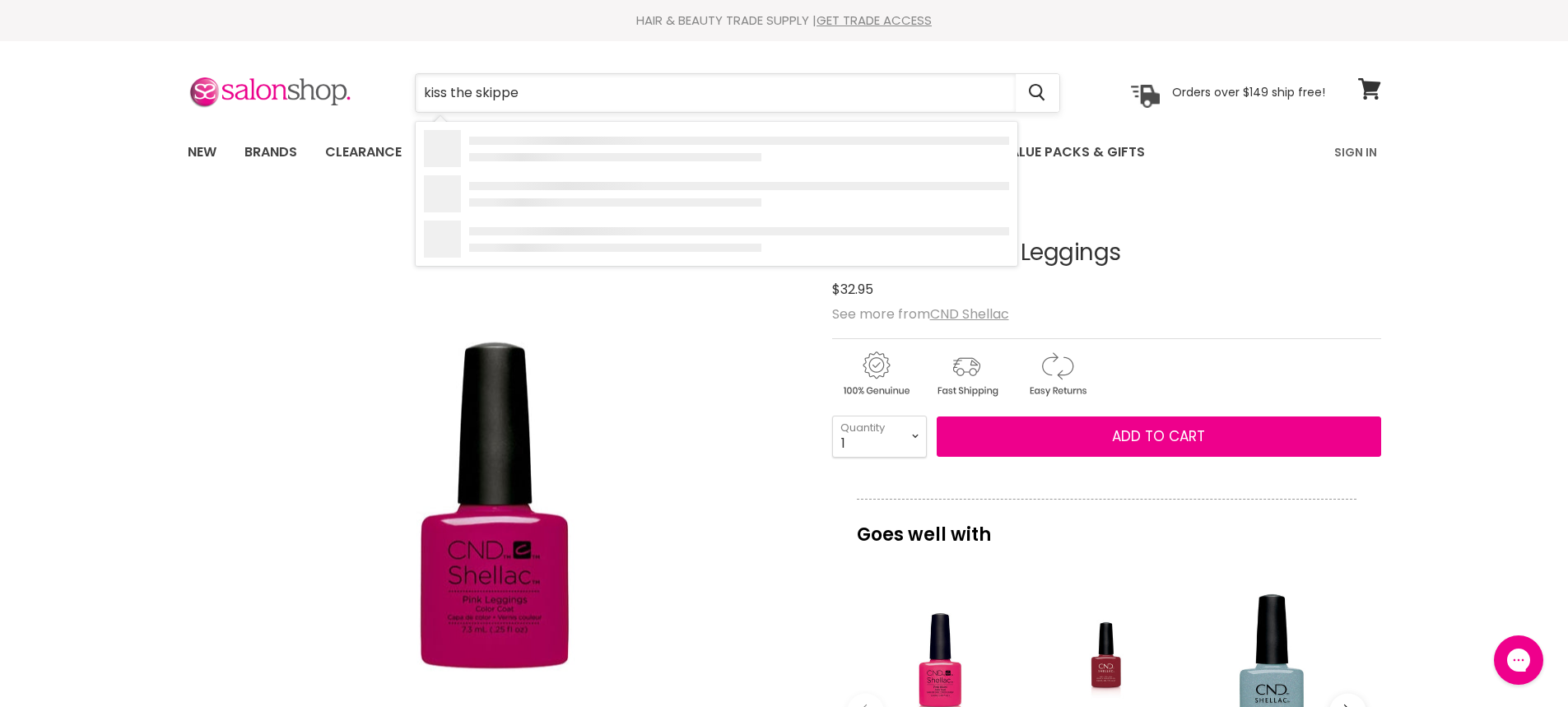
type input "kiss the skipper"
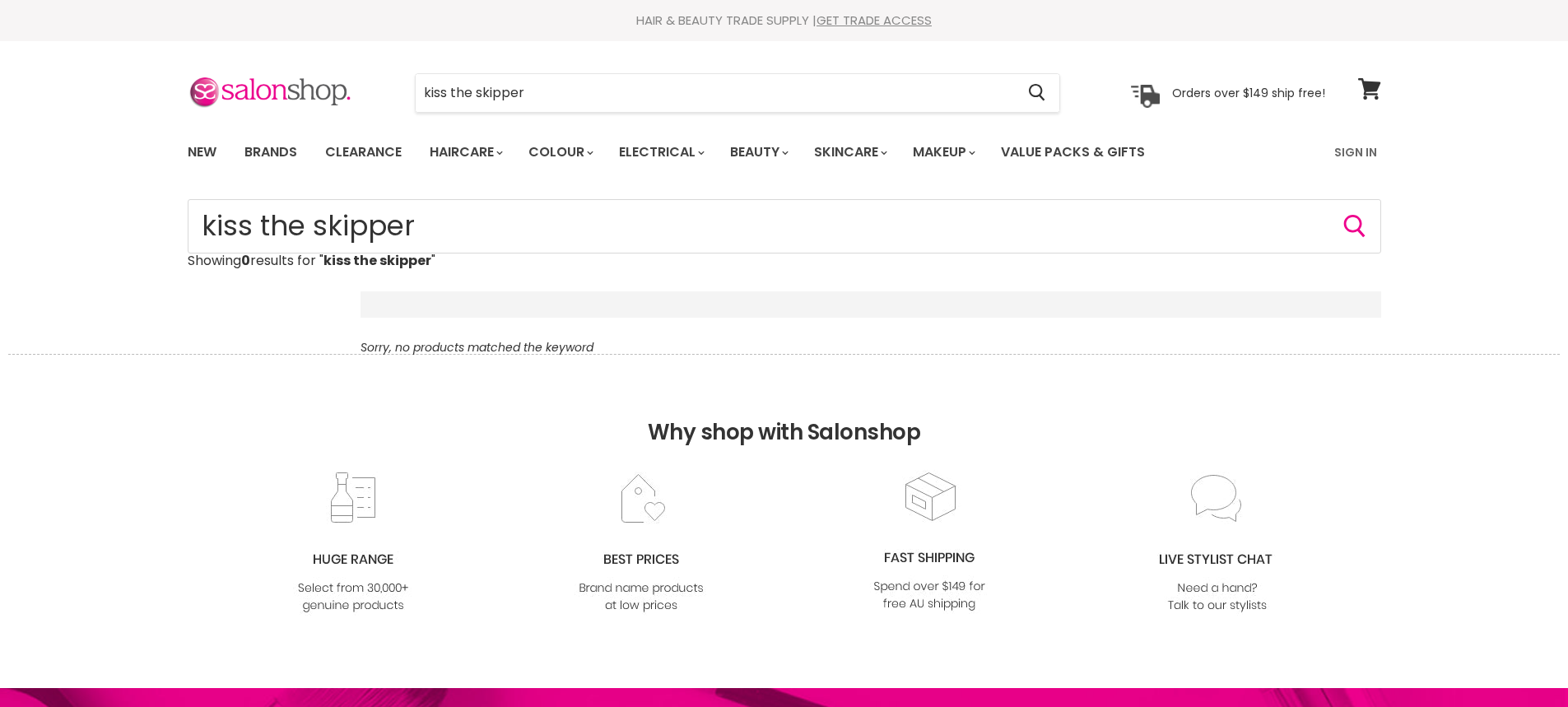
click at [389, 76] on div "kiss the skipper Cancel" at bounding box center [737, 93] width 729 height 37
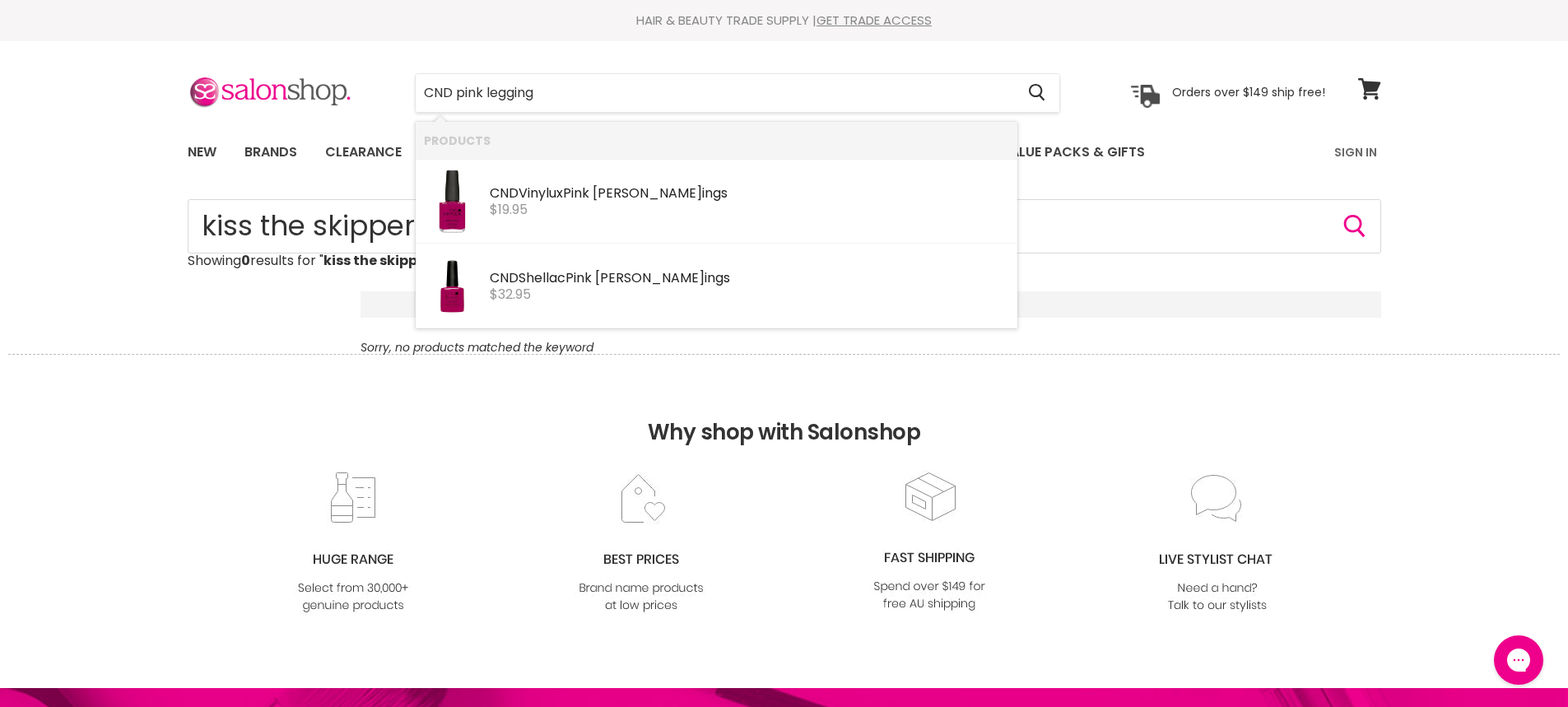
type input "CND pink leggings"
click at [571, 292] on div "$32.95" at bounding box center [750, 295] width 519 height 15
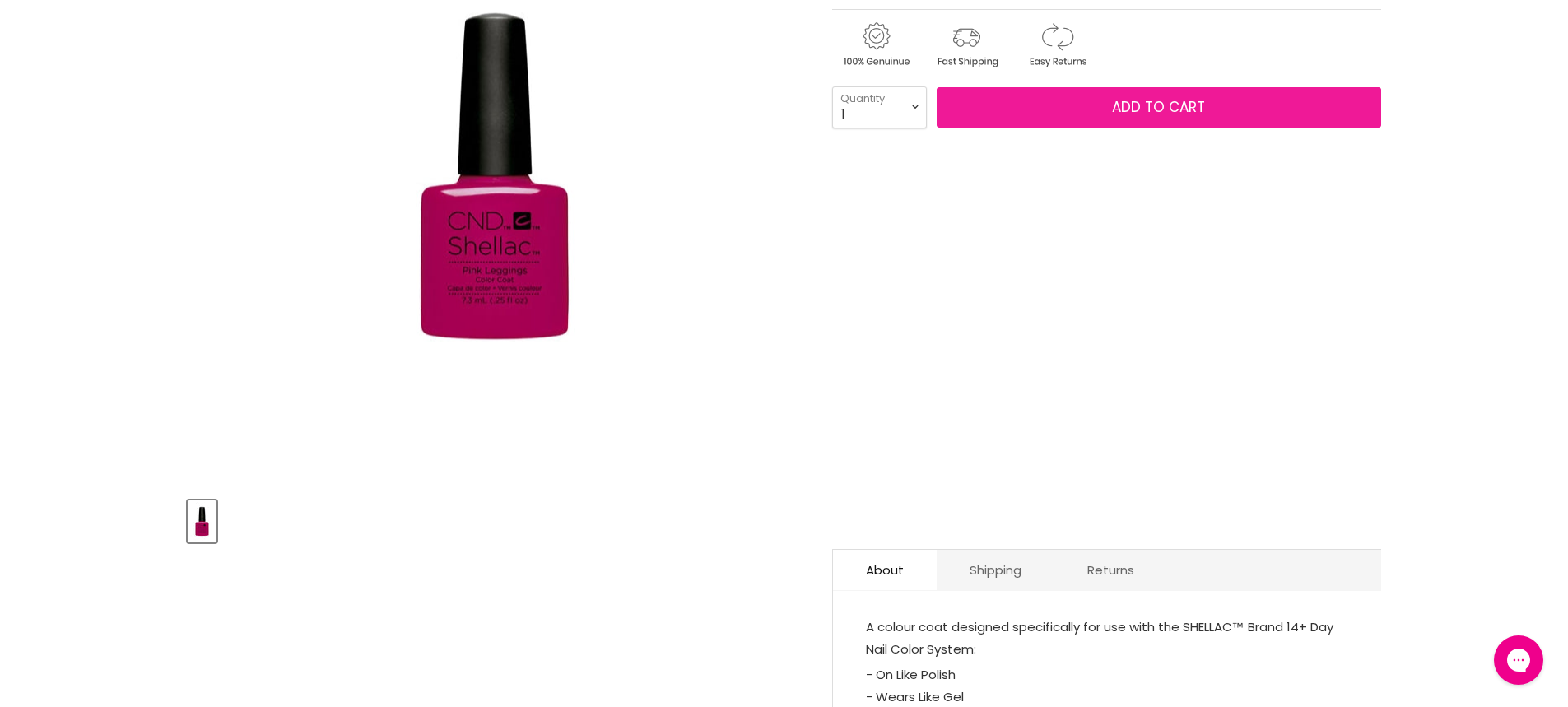
click at [1157, 113] on span "Add to cart" at bounding box center [1158, 107] width 93 height 20
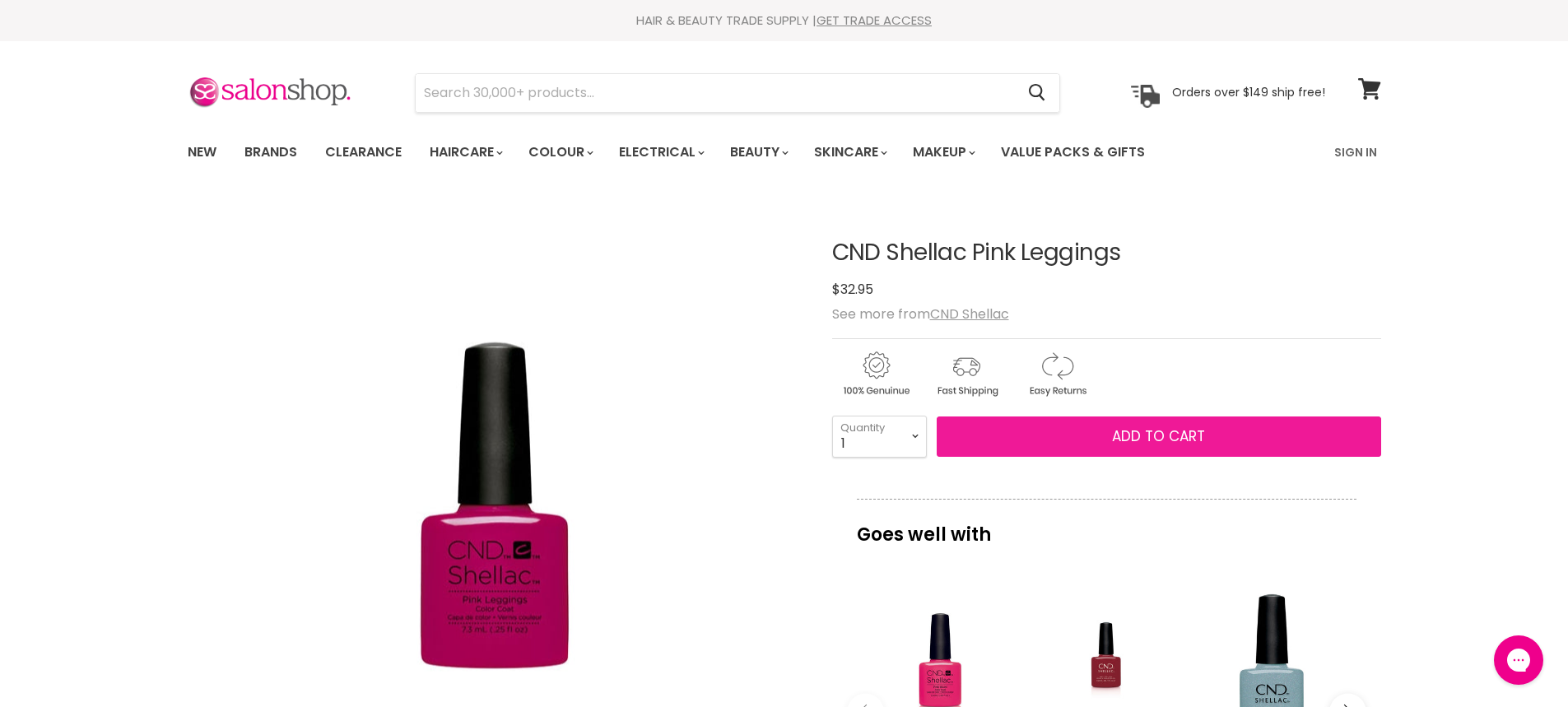
click at [1148, 447] on button "Add to cart" at bounding box center [1159, 437] width 444 height 41
